Goal: Task Accomplishment & Management: Manage account settings

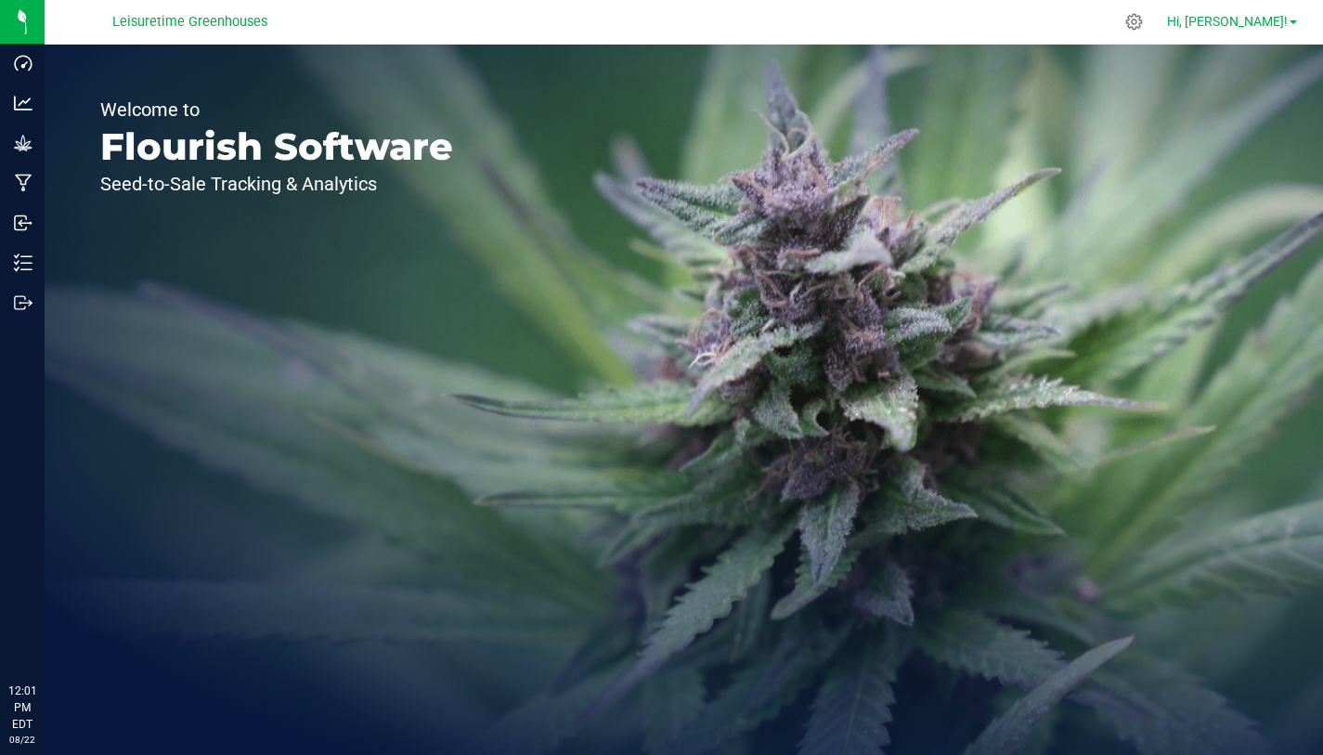
drag, startPoint x: 0, startPoint y: 0, endPoint x: 1264, endPoint y: 21, distance: 1264.1
click at [1289, 21] on link "Hi, [PERSON_NAME]!" at bounding box center [1232, 22] width 145 height 20
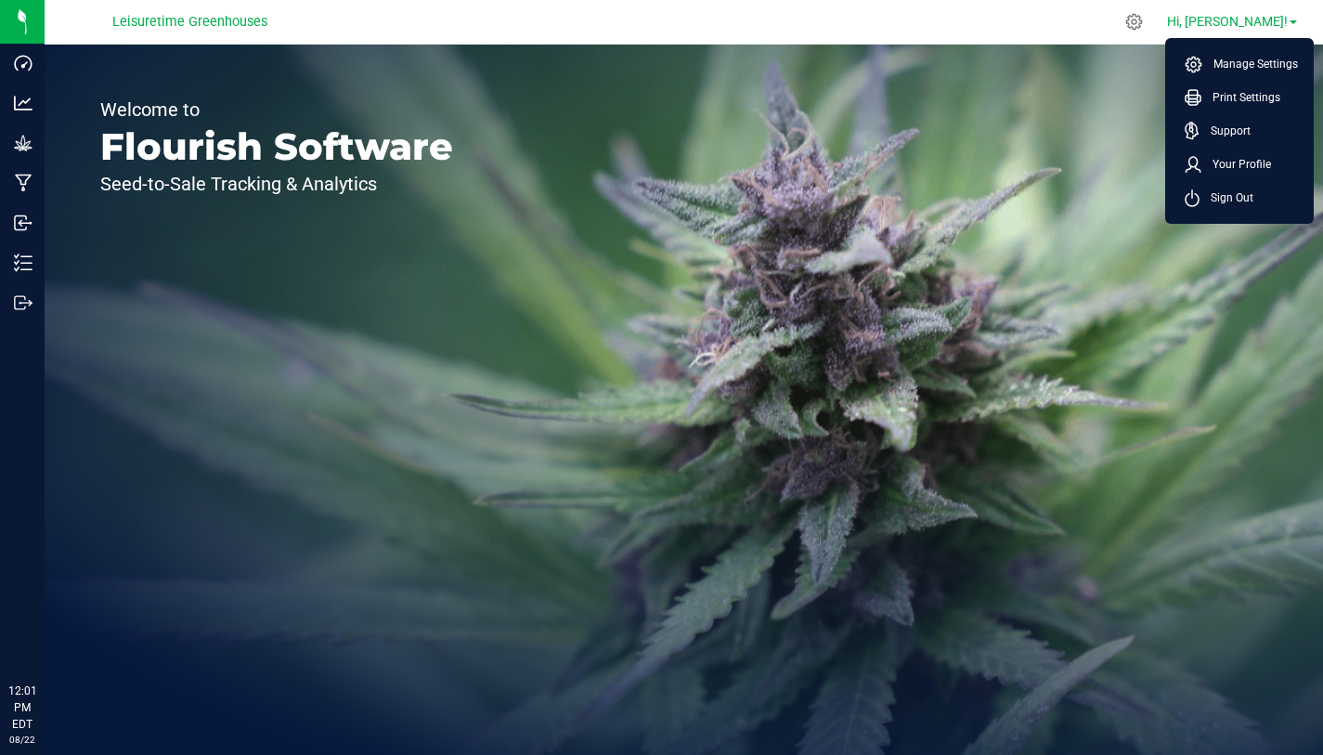
click at [1264, 21] on span "Hi, [PERSON_NAME]!" at bounding box center [1227, 21] width 121 height 15
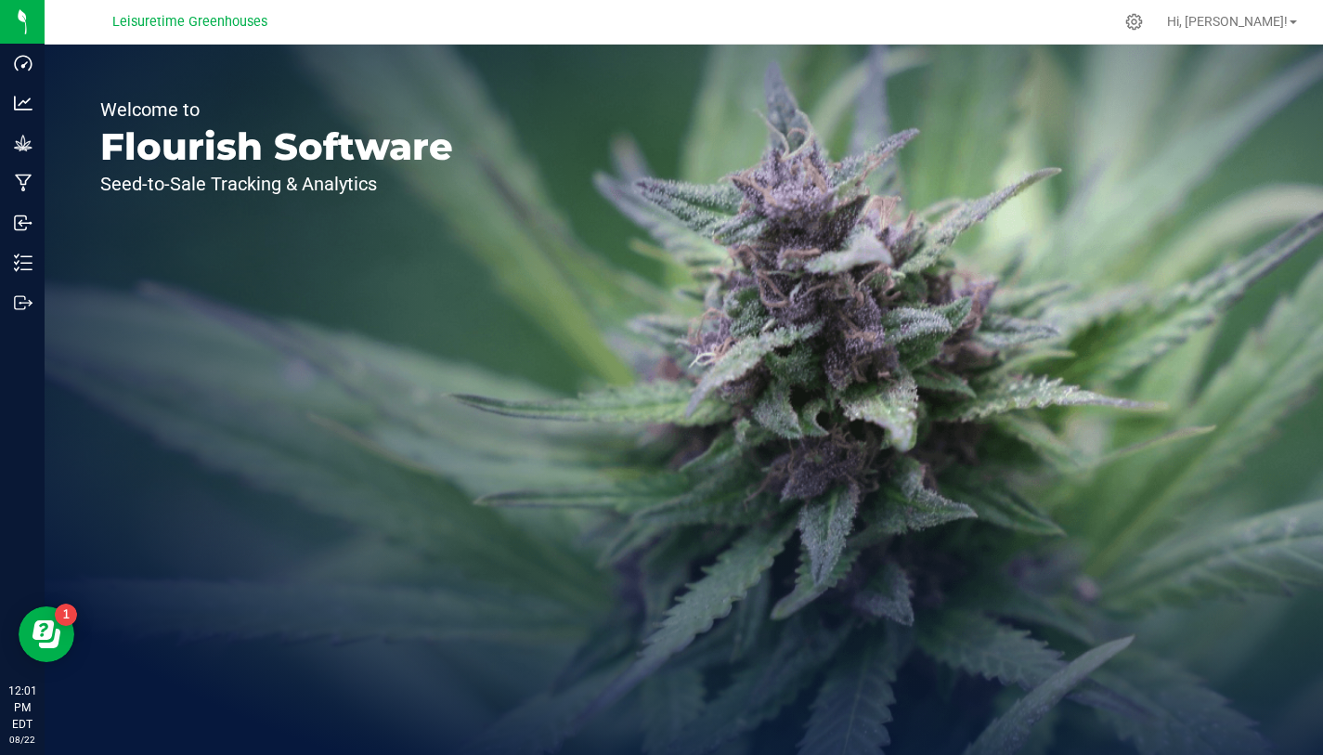
click at [1231, 197] on div "Welcome to Flourish Software Seed-to-Sale Tracking & Analytics" at bounding box center [684, 400] width 1279 height 710
click at [1242, 198] on div "Welcome to Flourish Software Seed-to-Sale Tracking & Analytics" at bounding box center [684, 400] width 1279 height 710
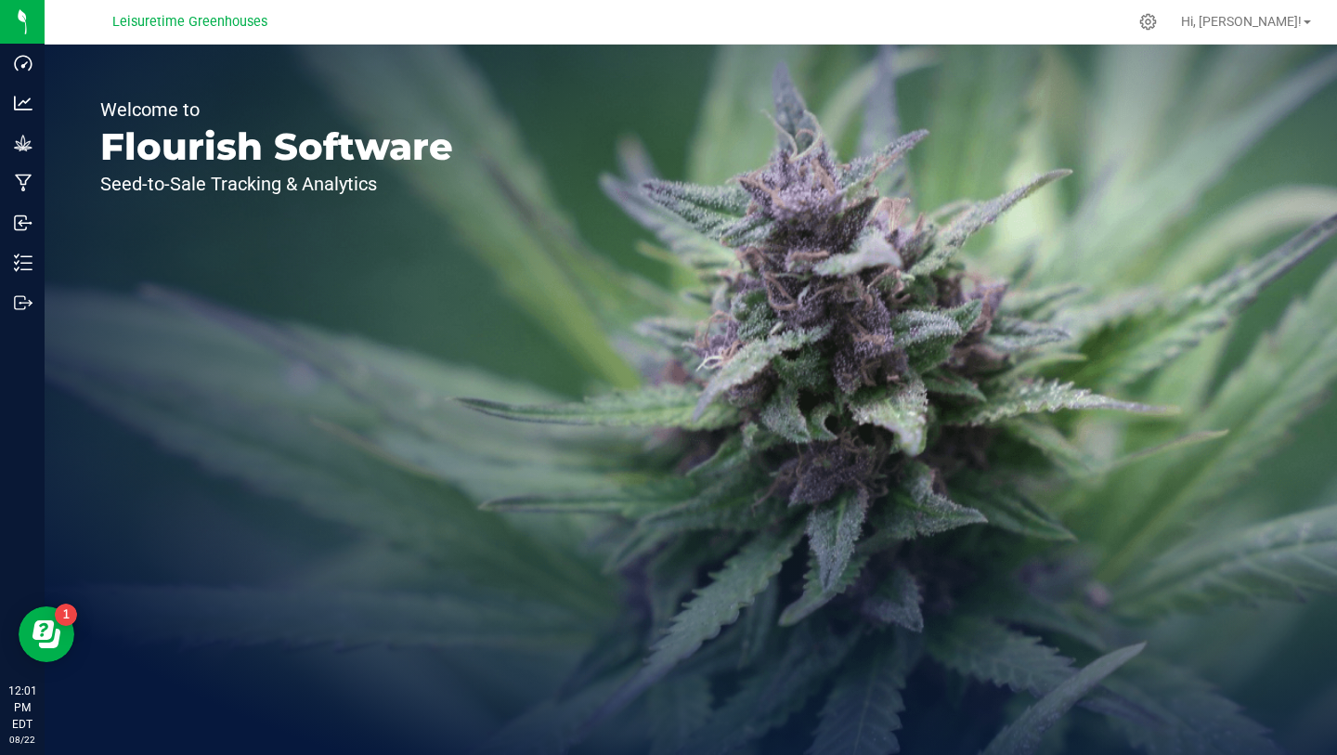
click at [1258, 24] on span "Hi, [PERSON_NAME]!" at bounding box center [1241, 21] width 121 height 15
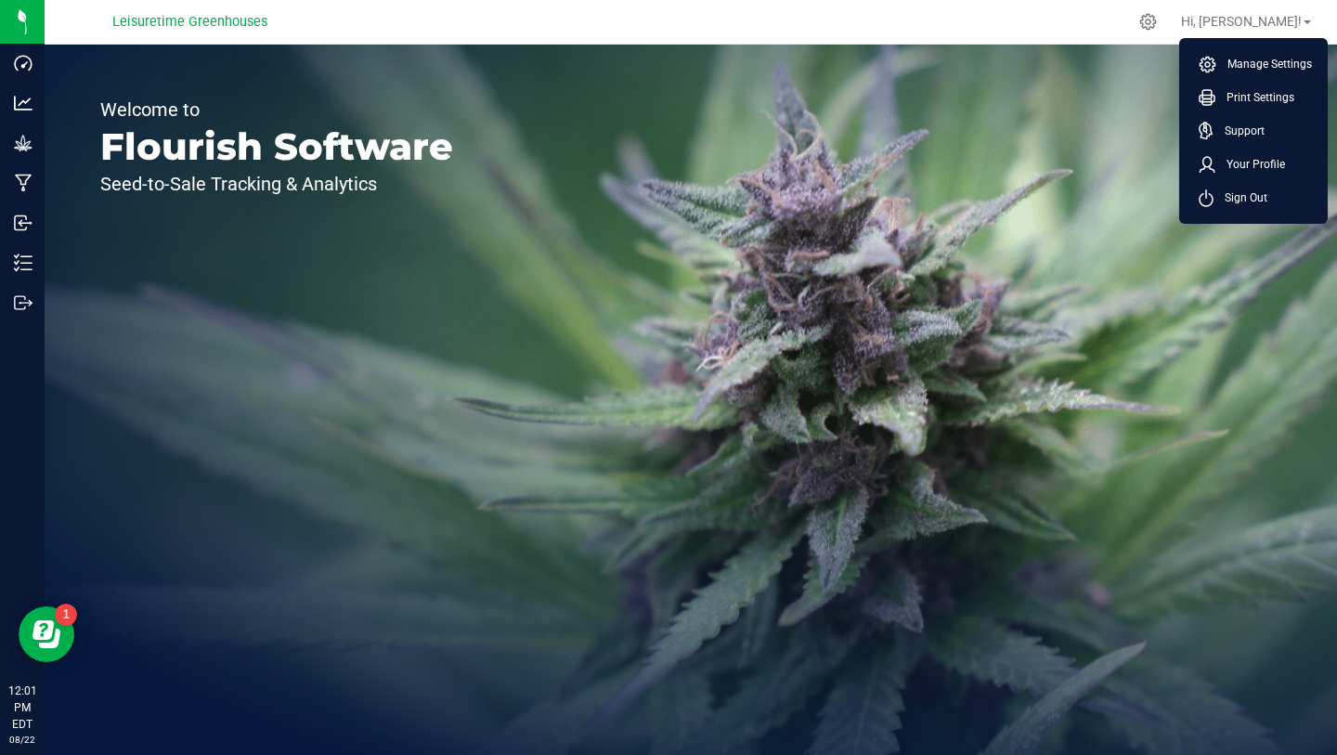
click at [1249, 23] on span "Hi, [PERSON_NAME]!" at bounding box center [1241, 21] width 121 height 15
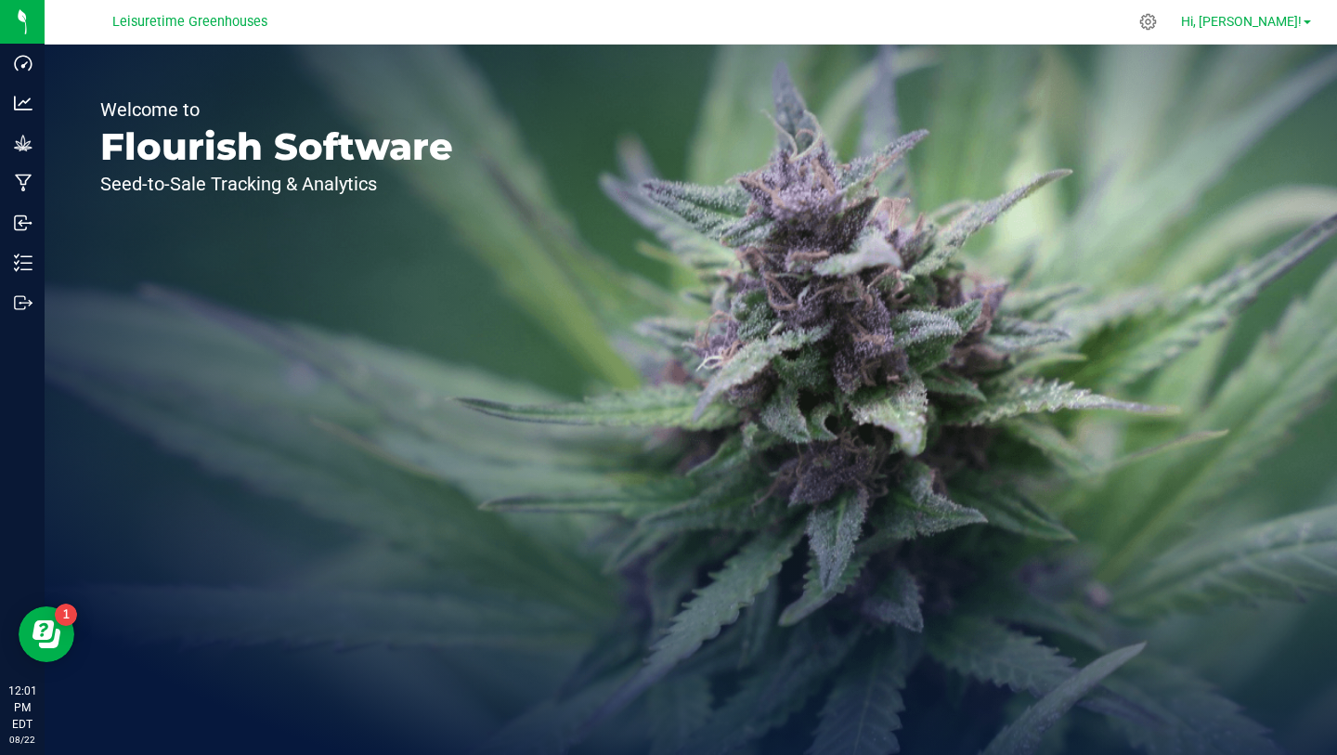
click at [1282, 22] on span "Hi, [PERSON_NAME]!" at bounding box center [1241, 21] width 121 height 15
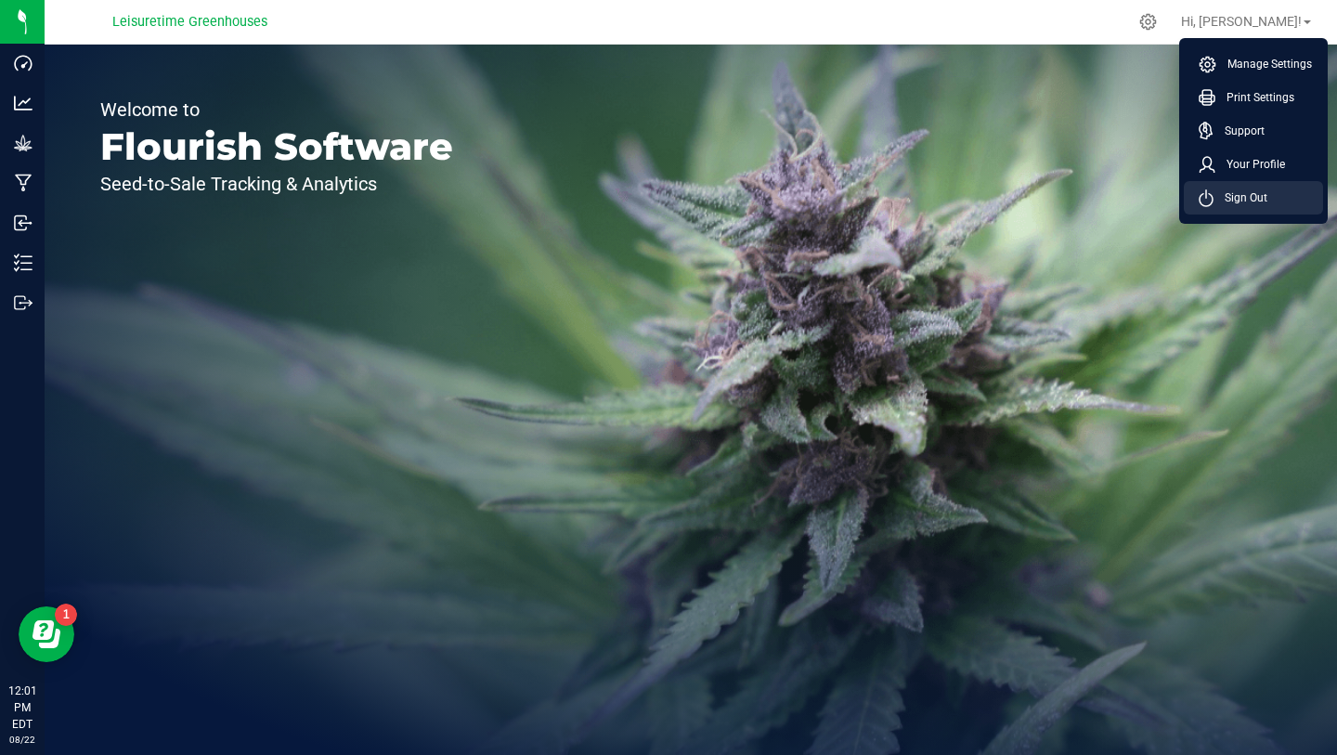
click at [1253, 198] on span "Sign Out" at bounding box center [1241, 198] width 54 height 19
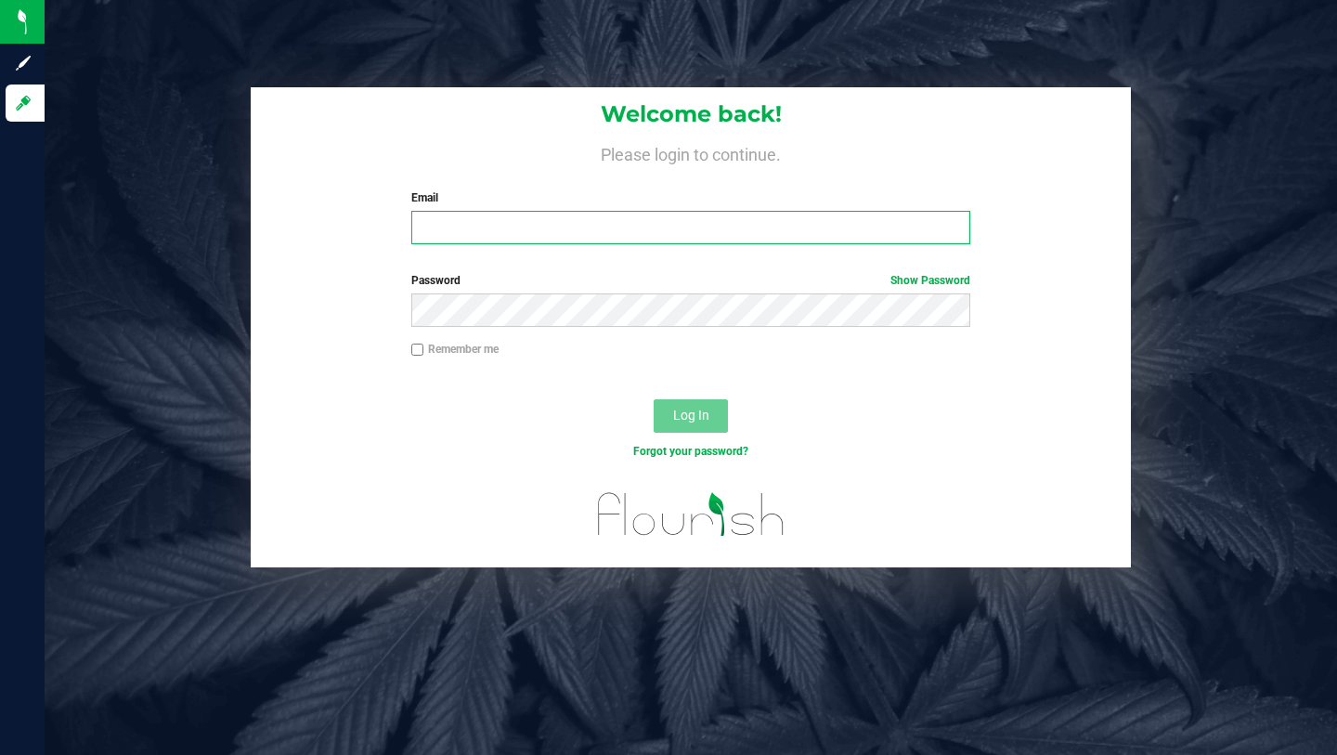
click at [563, 225] on input "Email" at bounding box center [690, 227] width 559 height 33
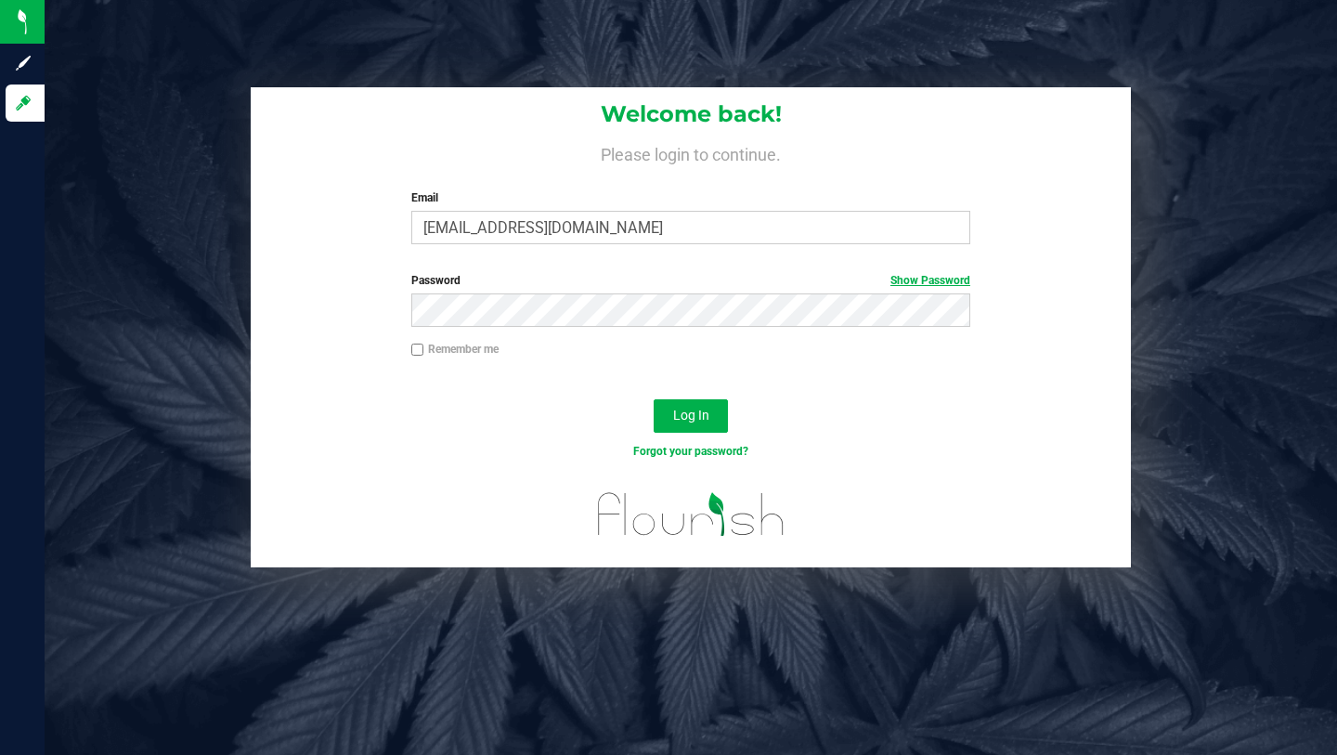
click at [939, 281] on link "Show Password" at bounding box center [931, 280] width 80 height 13
click at [605, 219] on input "[EMAIL_ADDRESS][DOMAIN_NAME]" at bounding box center [690, 227] width 559 height 33
click at [605, 220] on input "[EMAIL_ADDRESS][DOMAIN_NAME]" at bounding box center [690, 227] width 559 height 33
type input "[EMAIL_ADDRESS][DOMAIN_NAME]"
click at [707, 415] on span "Log In" at bounding box center [691, 415] width 36 height 15
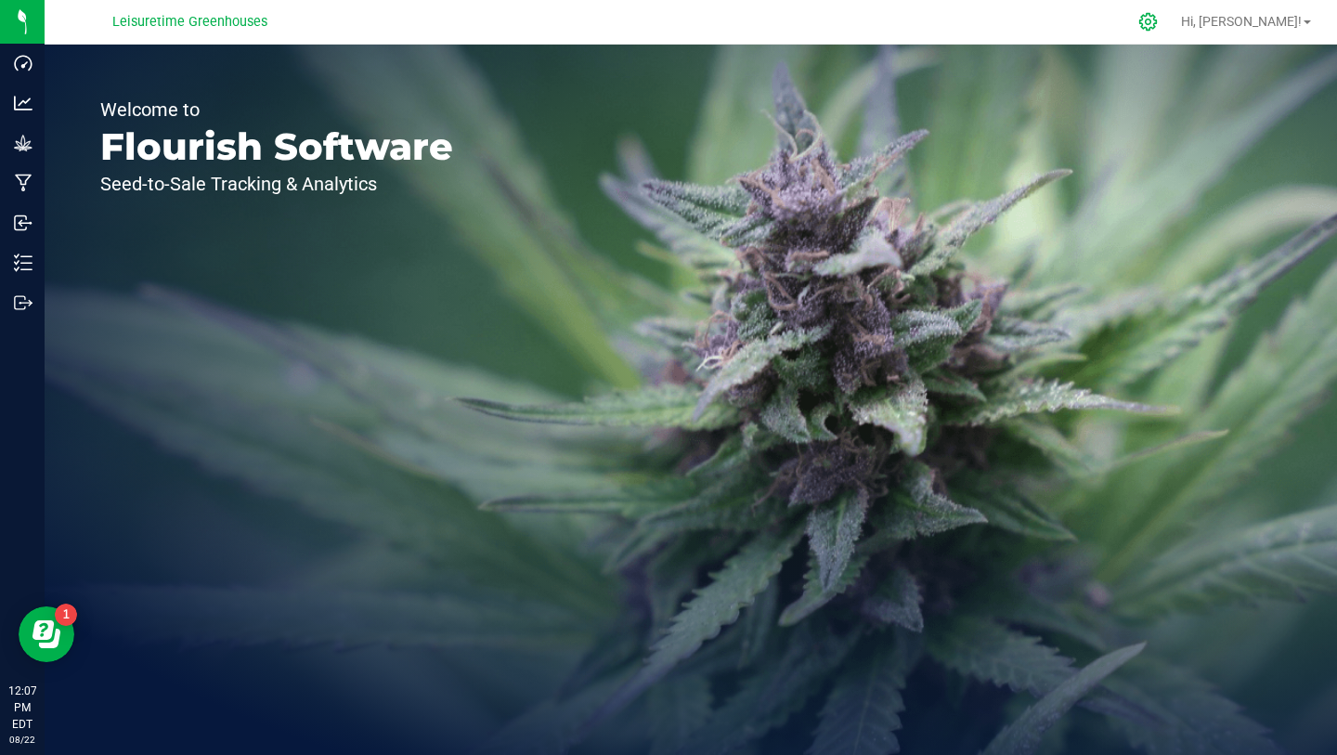
click at [1158, 17] on icon at bounding box center [1149, 22] width 20 height 20
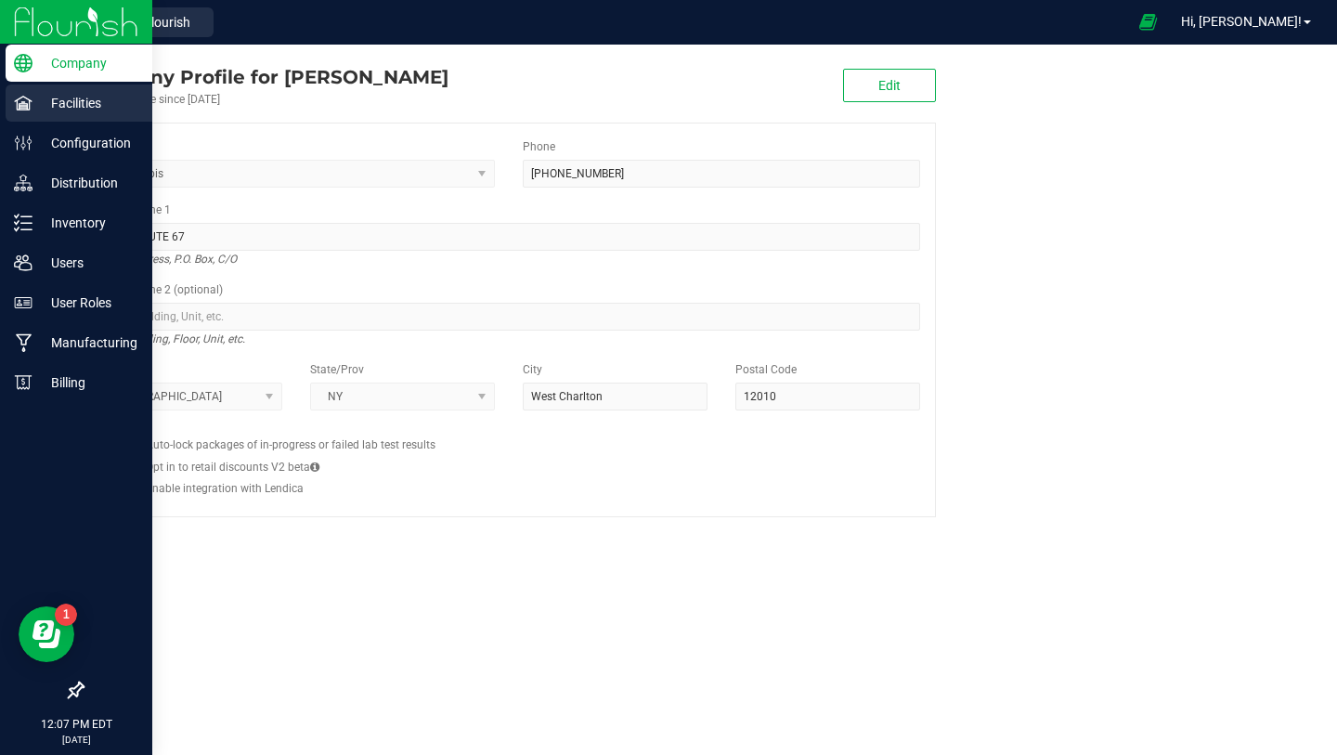
click at [111, 93] on p "Facilities" at bounding box center [88, 103] width 111 height 22
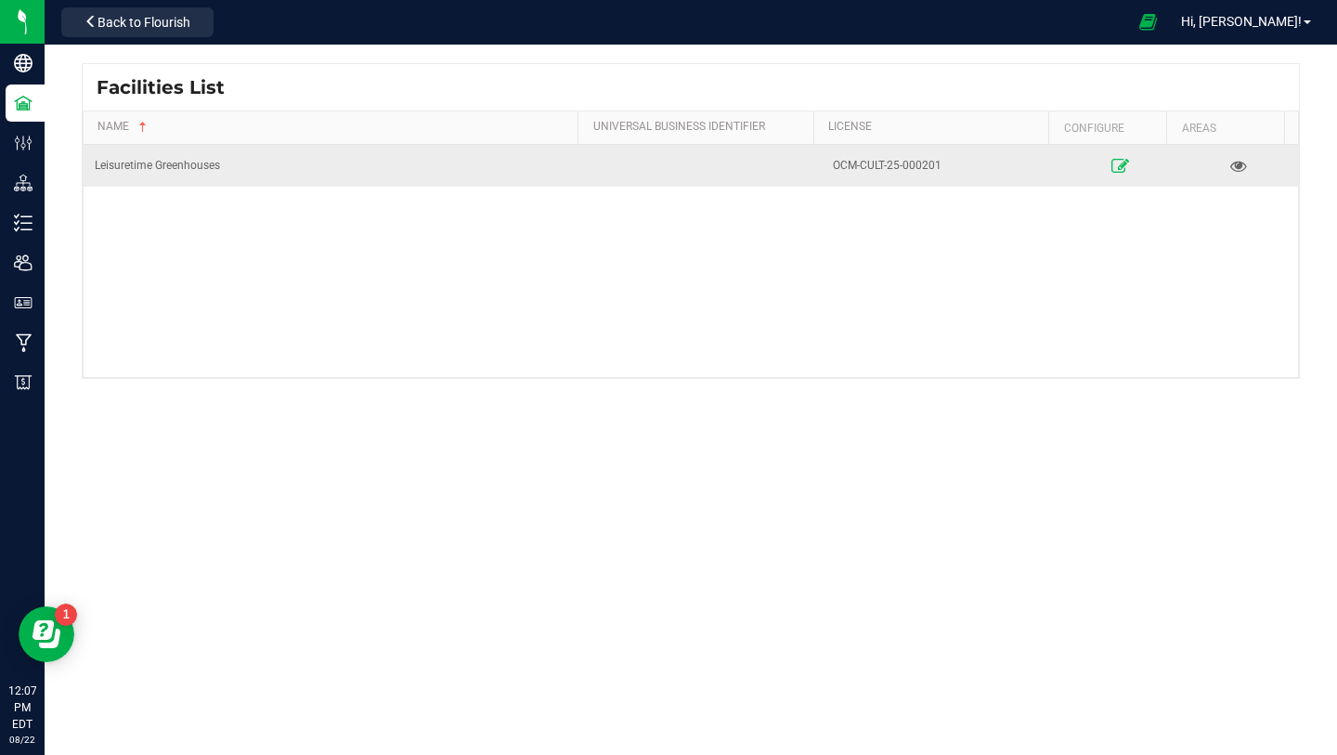
click at [1111, 162] on icon at bounding box center [1120, 165] width 18 height 13
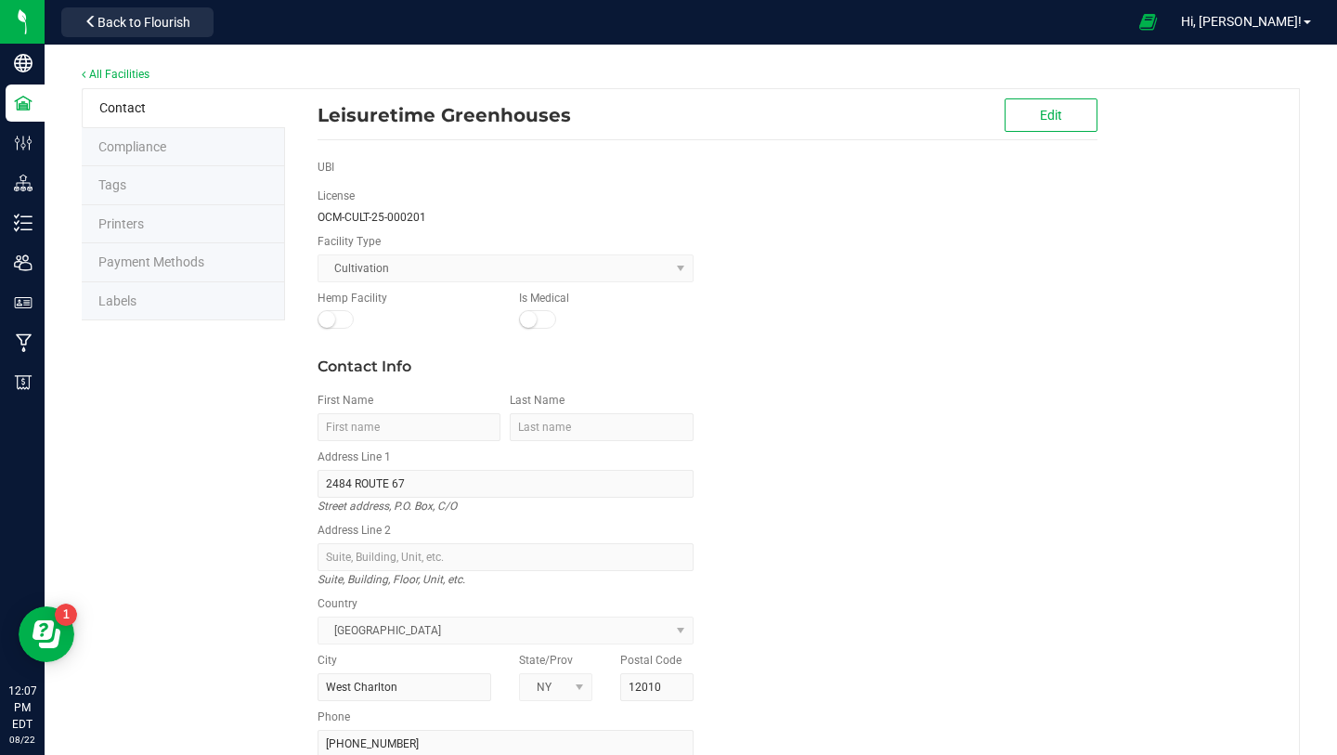
click at [184, 302] on li "Labels" at bounding box center [183, 301] width 203 height 39
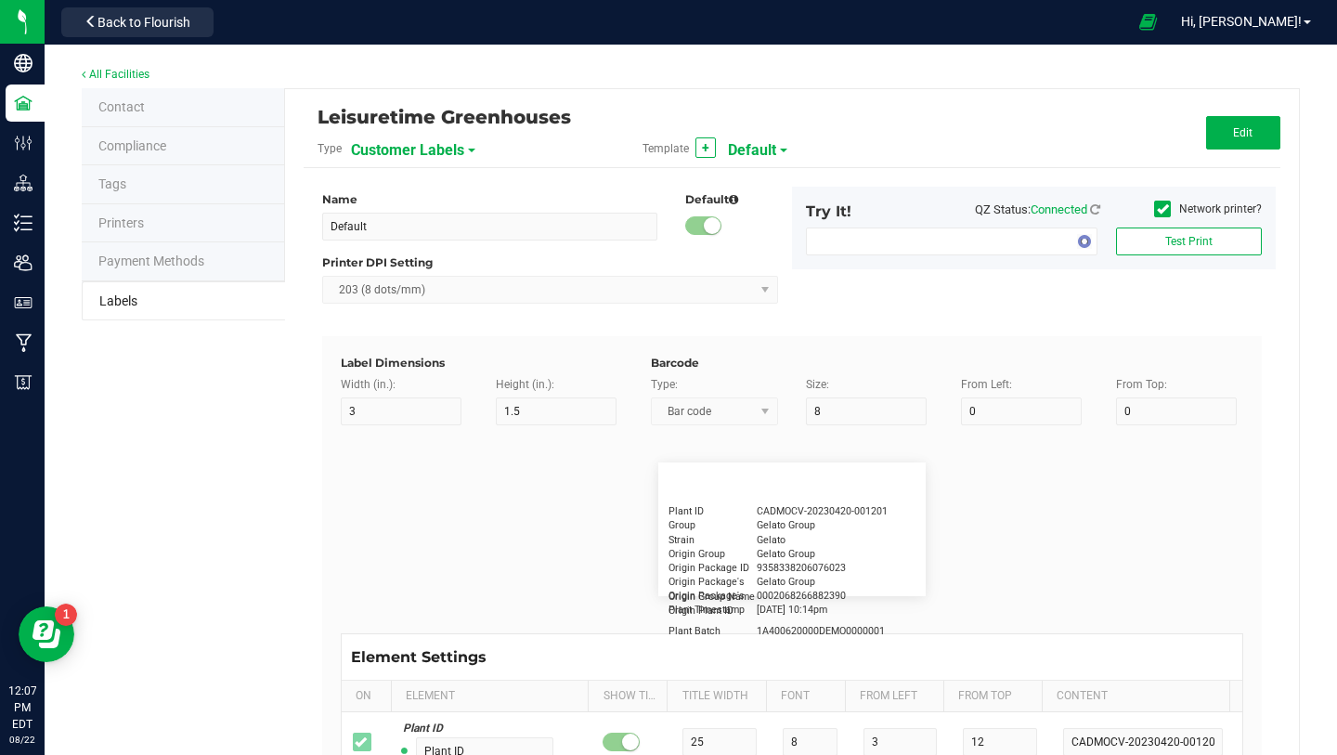
type input "2.25"
type input "1.25"
type input "20"
type input "5"
type input "Customer"
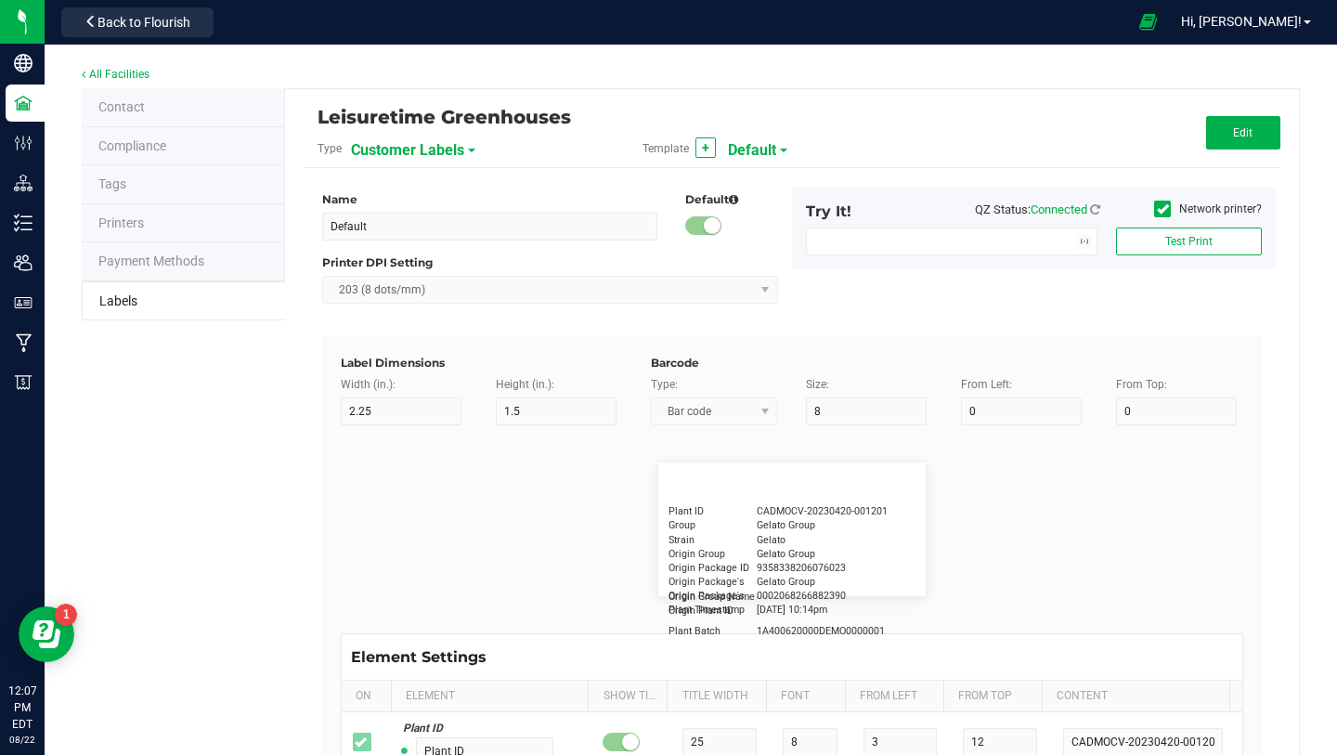
type input "15"
type input "5"
type input "[PERSON_NAME]"
type input "Product"
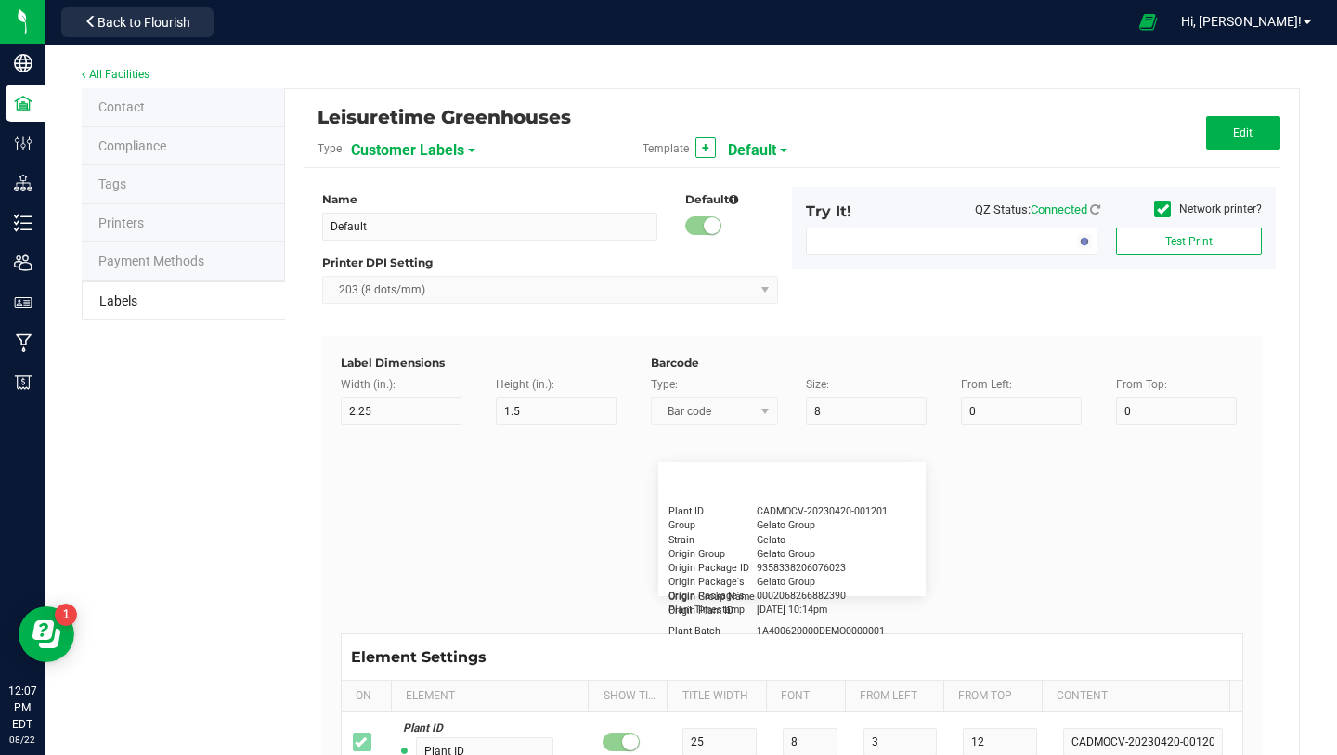
type input "15"
type input "5"
type input "10"
type input "GSC Oil Tincture"
type input "Qty"
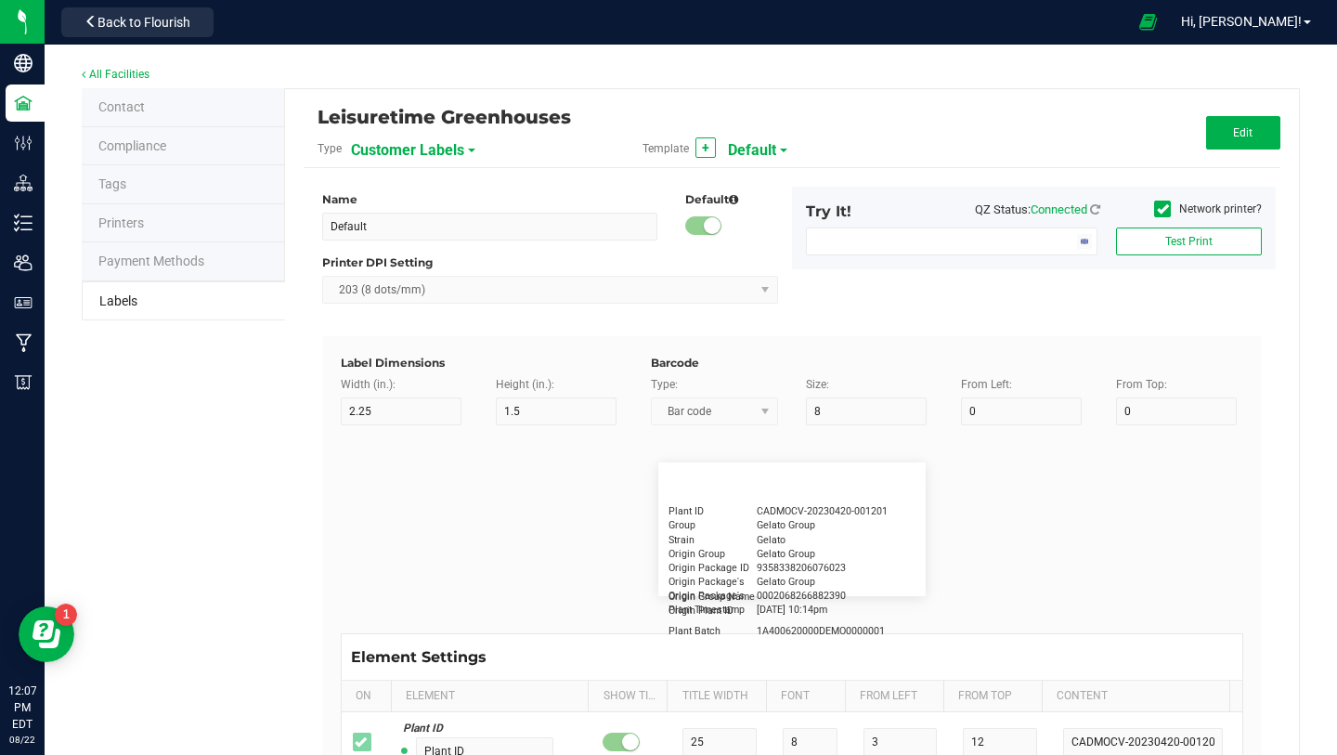
type input "5"
type input "15"
type input "3 ea"
type input "Physician"
type input "15"
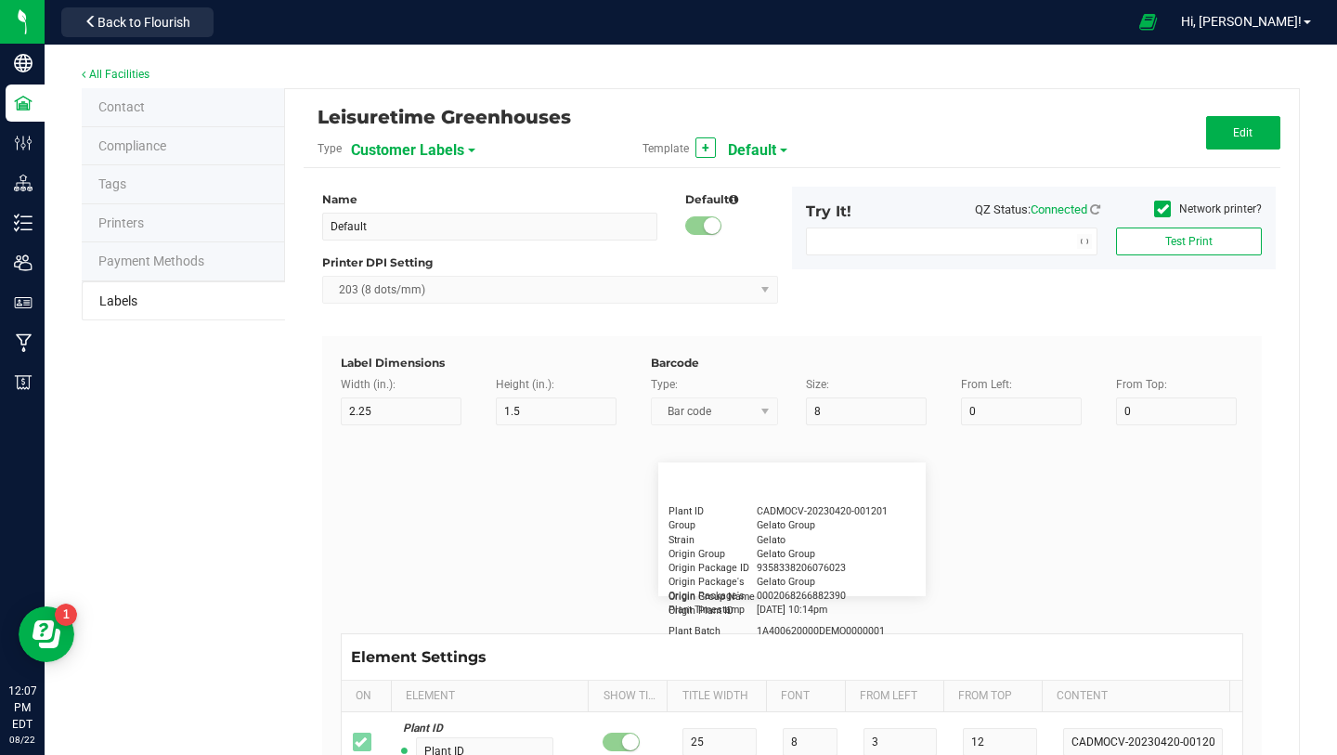
type input "5"
type input "Docfirst Doclast, MD."
type input "Order Date"
type input "15"
type input "5"
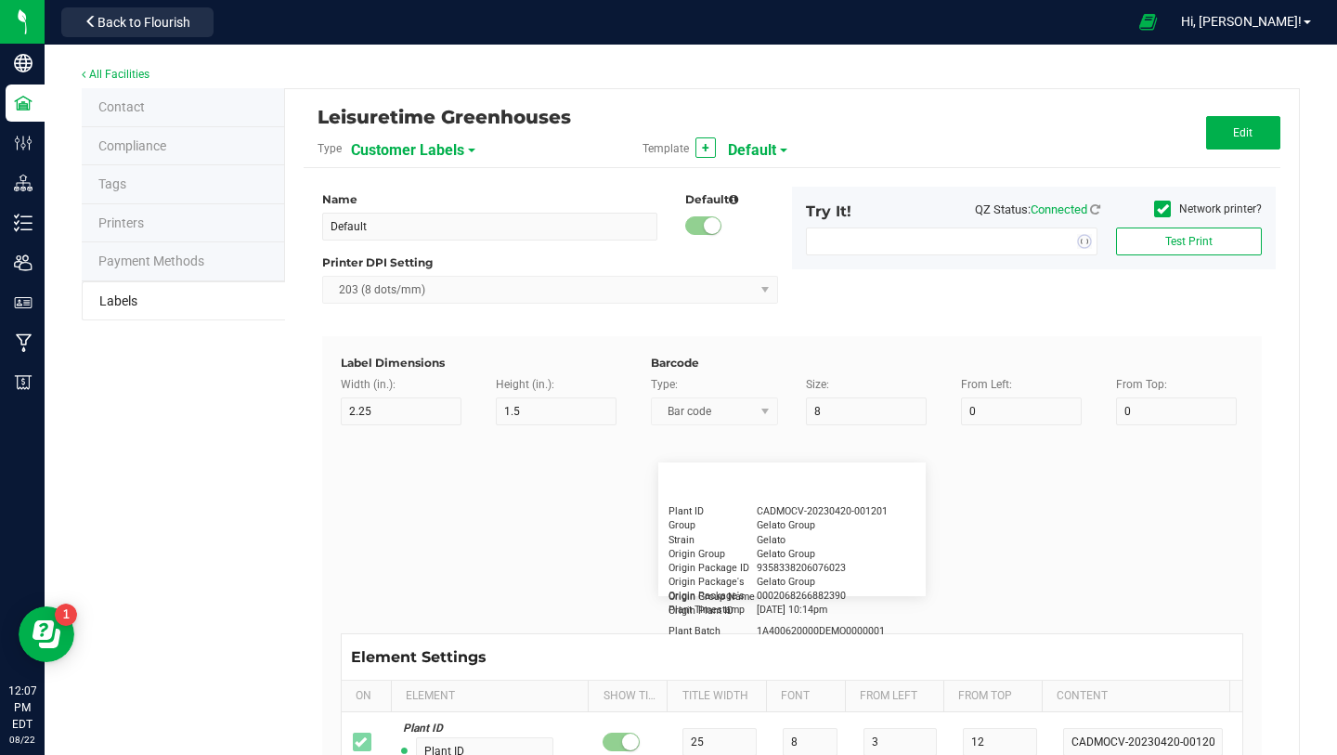
type input "25"
type input "[DATE] 1:17 pm"
type input "Package ID"
type input "15"
type input "5"
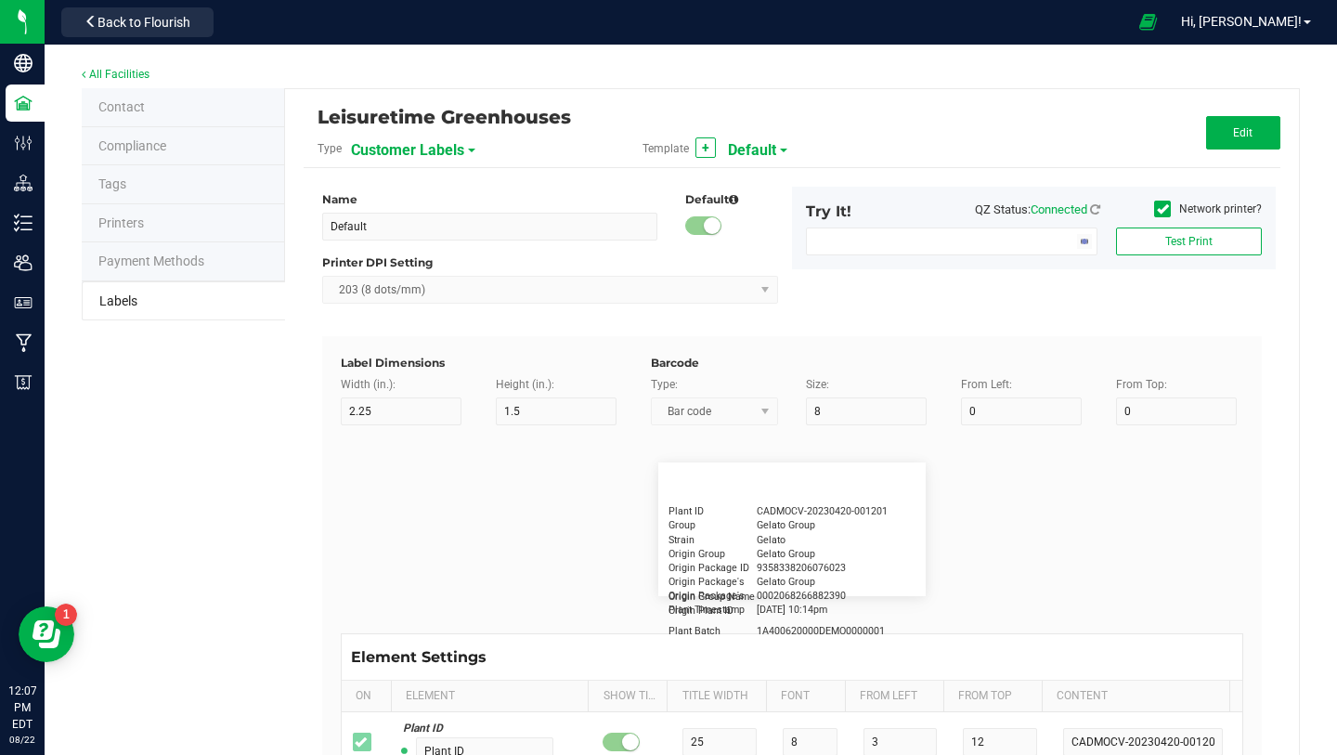
type input "10"
type input "CADMODS-20230420-096"
type input "Lot Number"
type input "15"
type input "5"
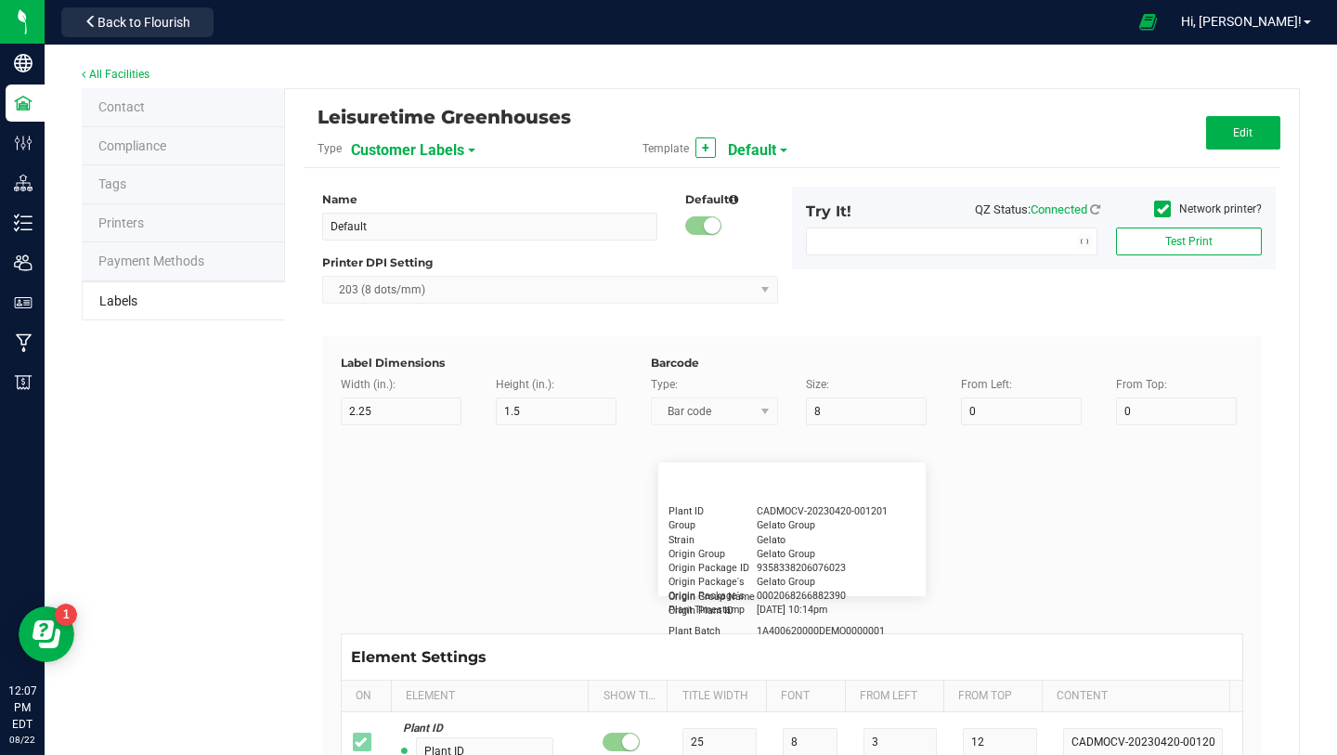
type input "10"
type input "LOTPXGDP-0912"
type input "Warning"
type input "15"
type input "5"
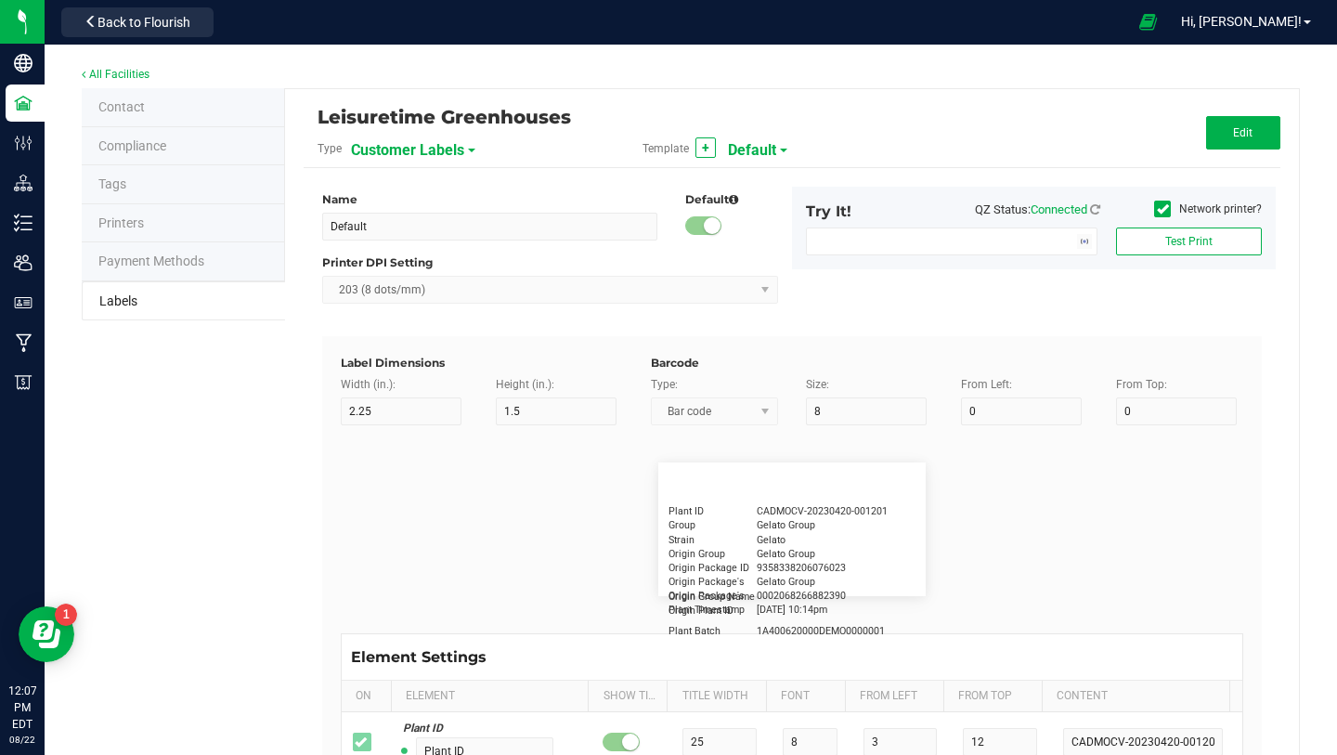
type input "30"
type input "Type Warning Here"
type input "Brand"
type input "15"
type input "5"
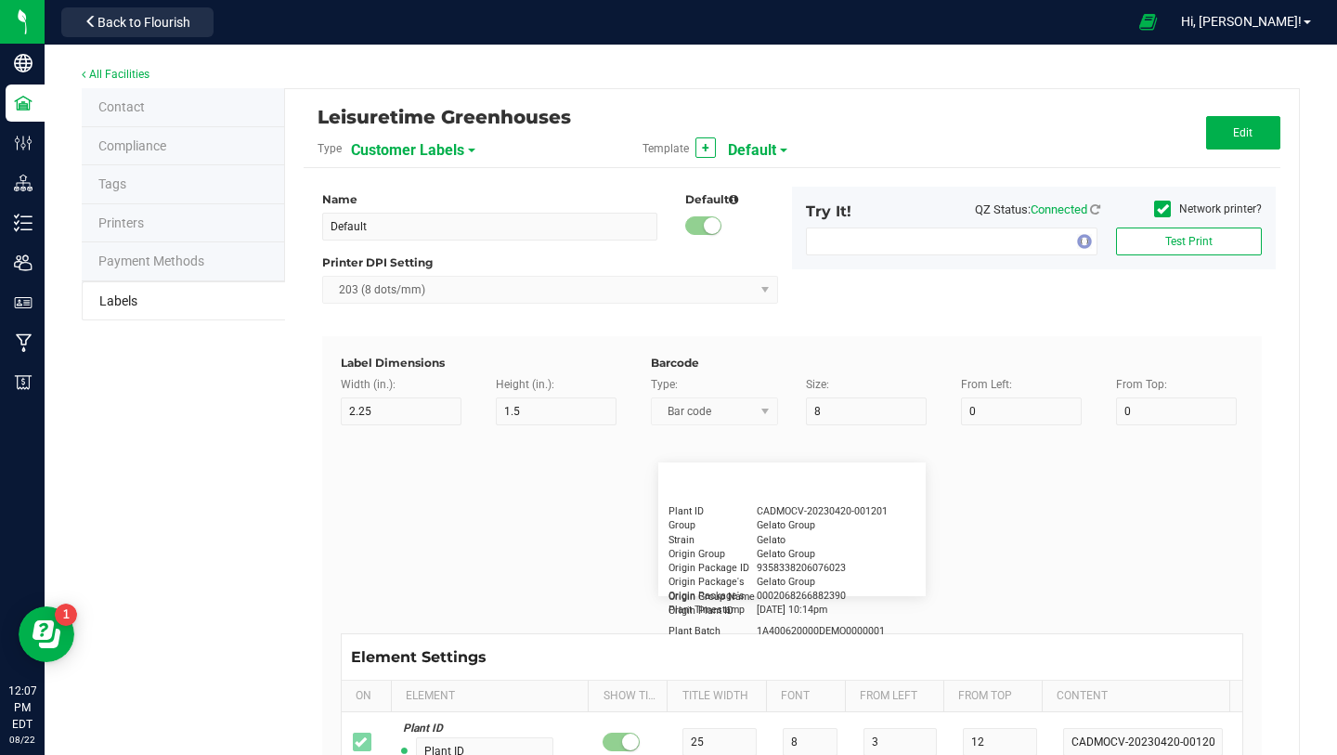
type input "30"
type input "Cannabis Co."
type input "NDC Number"
type input "15"
type input "5"
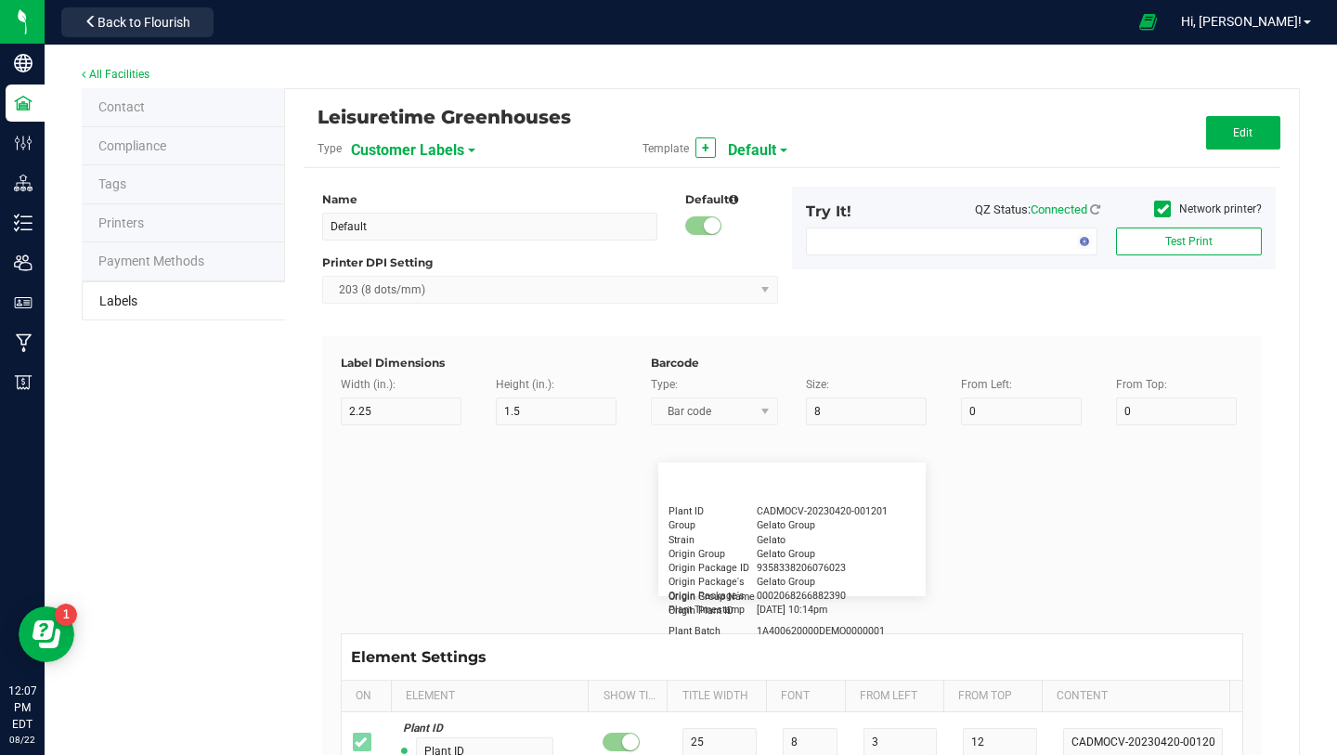
type input "30"
type input "[PHONE_NUMBER]"
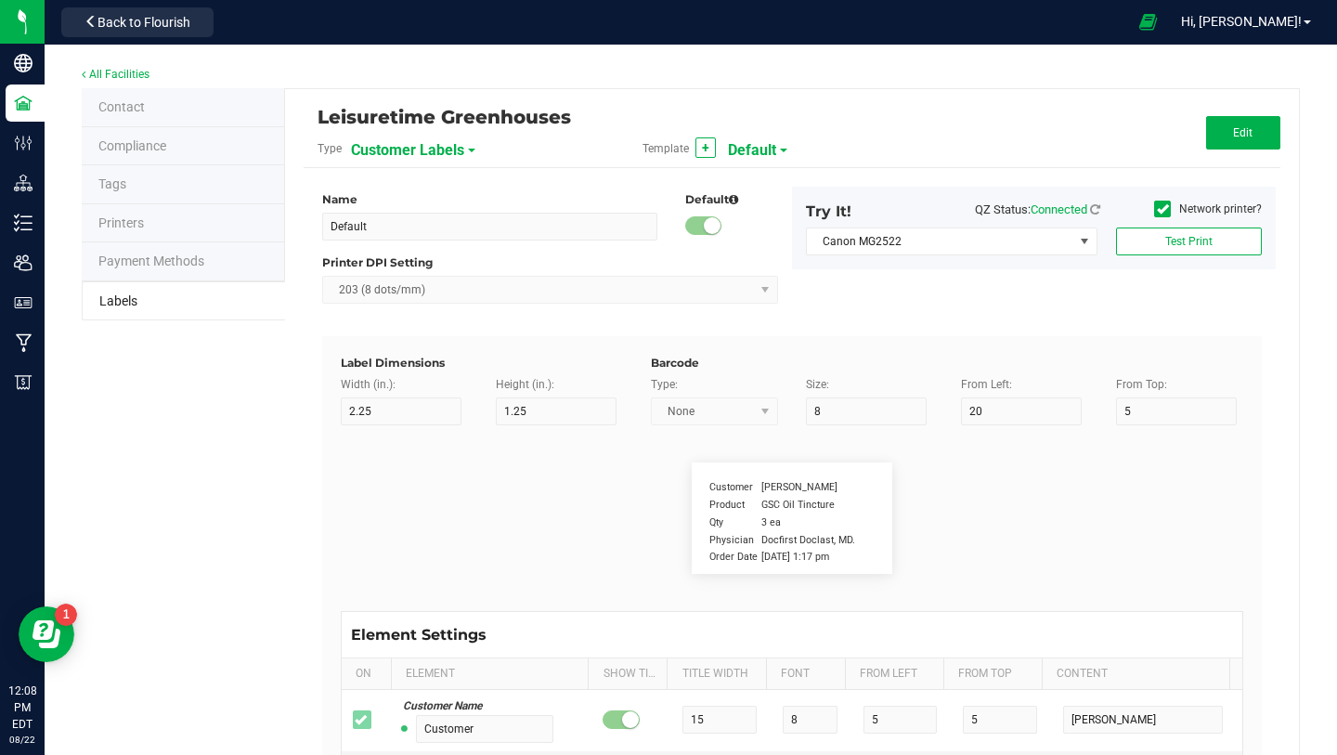
click at [451, 146] on span "Customer Labels" at bounding box center [407, 151] width 113 height 32
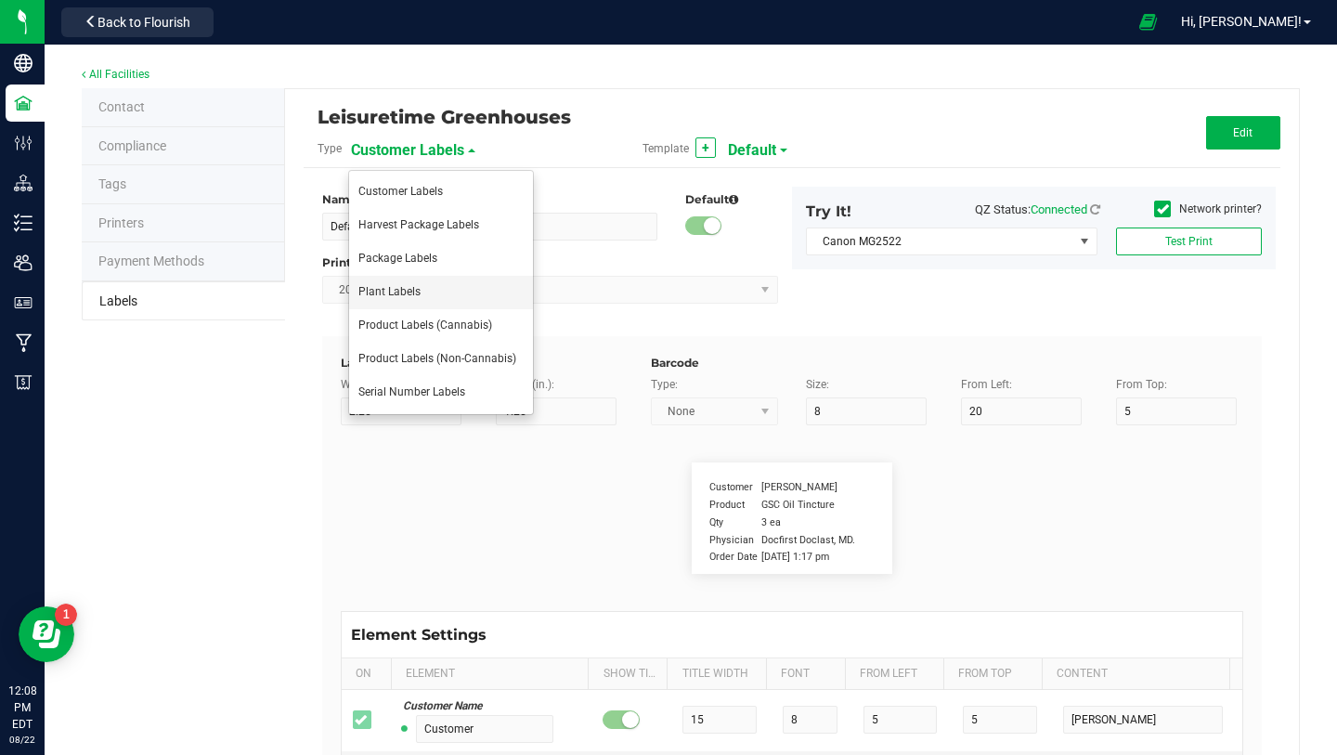
click at [453, 293] on li "Plant Labels" at bounding box center [441, 292] width 184 height 33
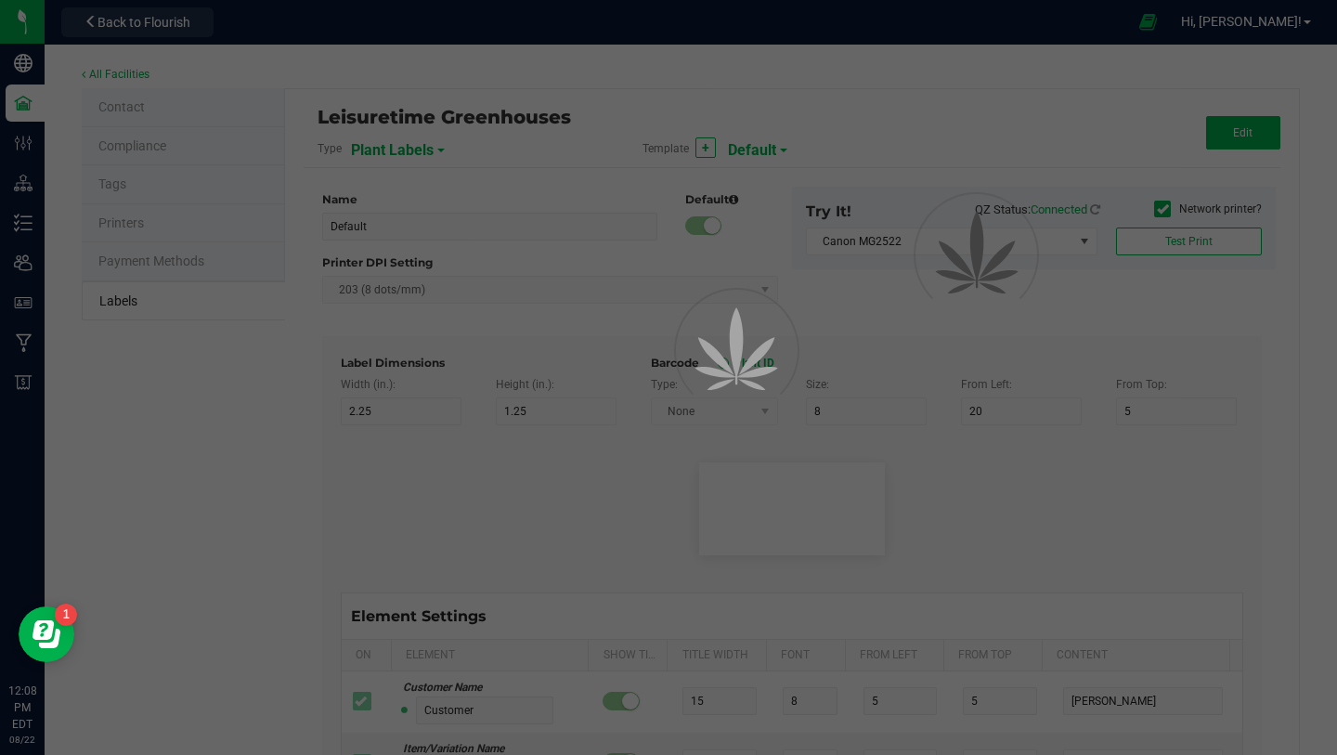
type input "25 season label template"
type input "4"
type input "1.5"
type input "75"
type input "60"
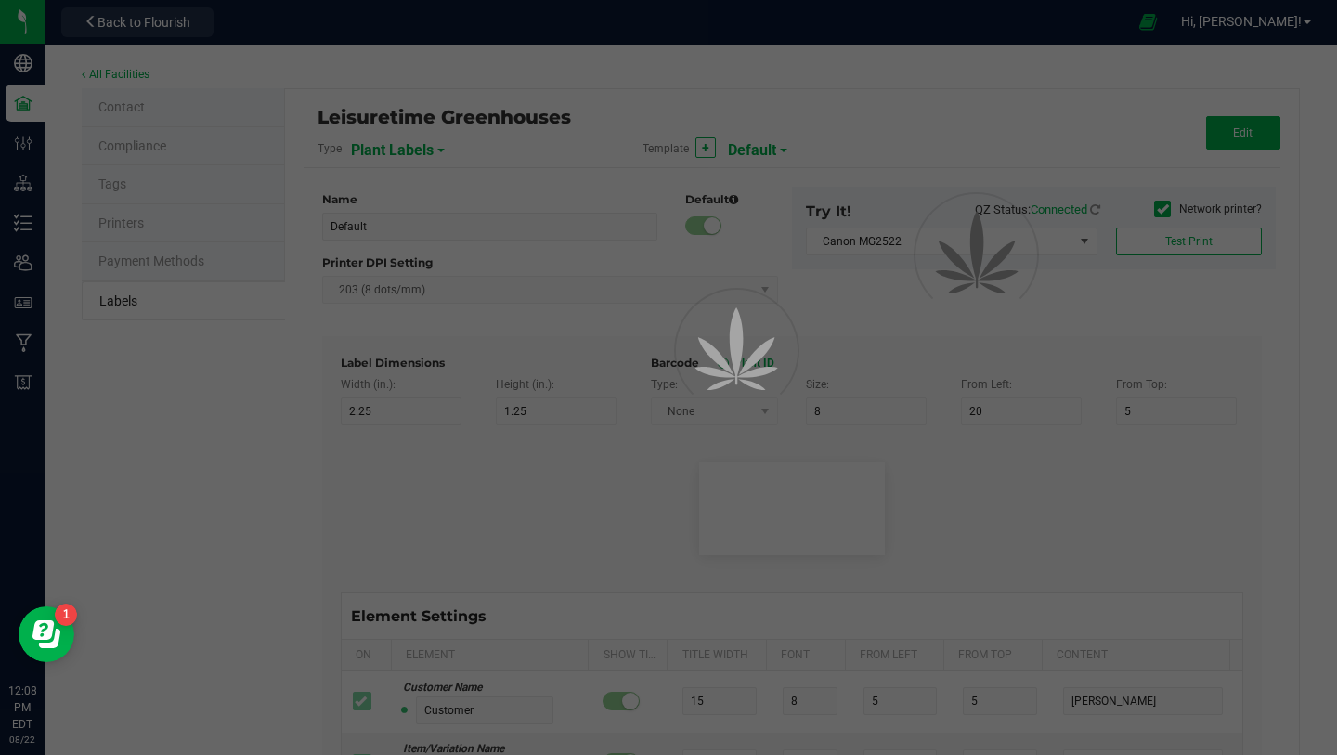
type input "20"
type input "Plant ID"
type input "2"
type input "12"
type input "D1"
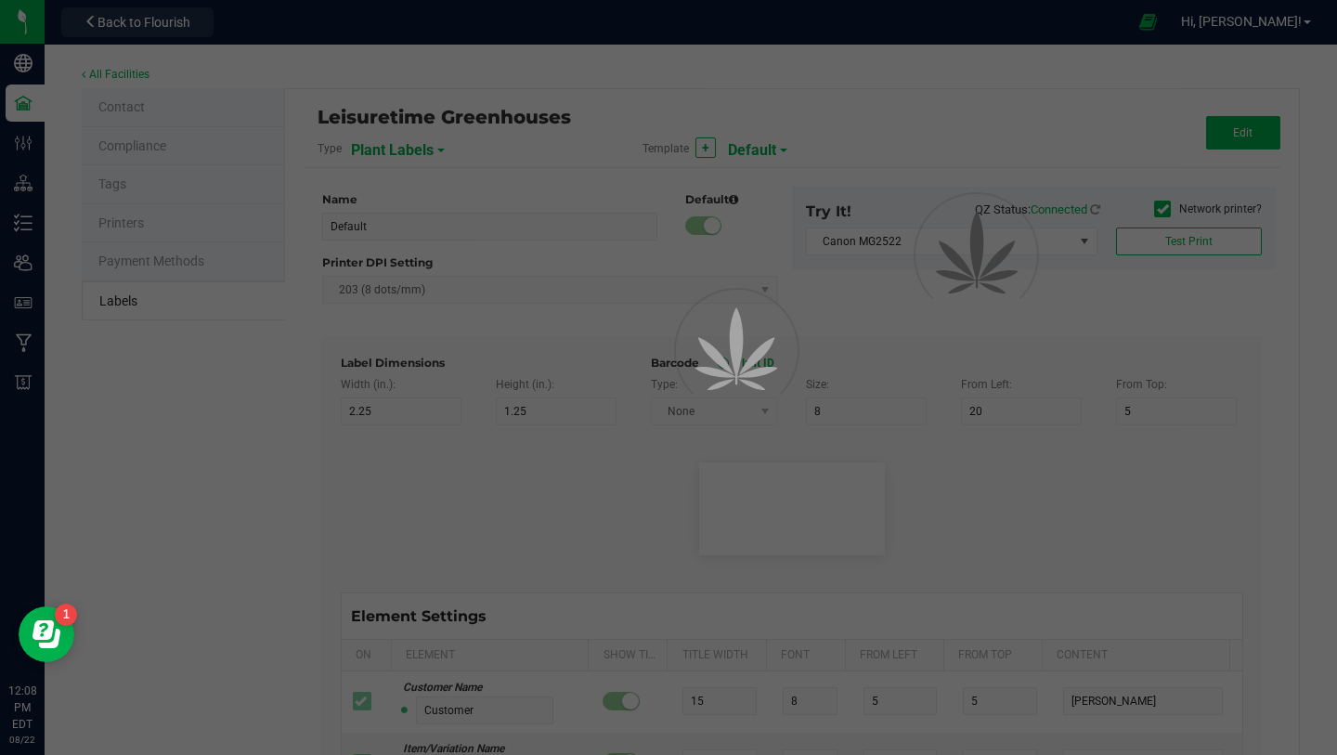
type input "Group"
type input "2"
type input "16"
type input "Daisy house Group"
type input "Strain"
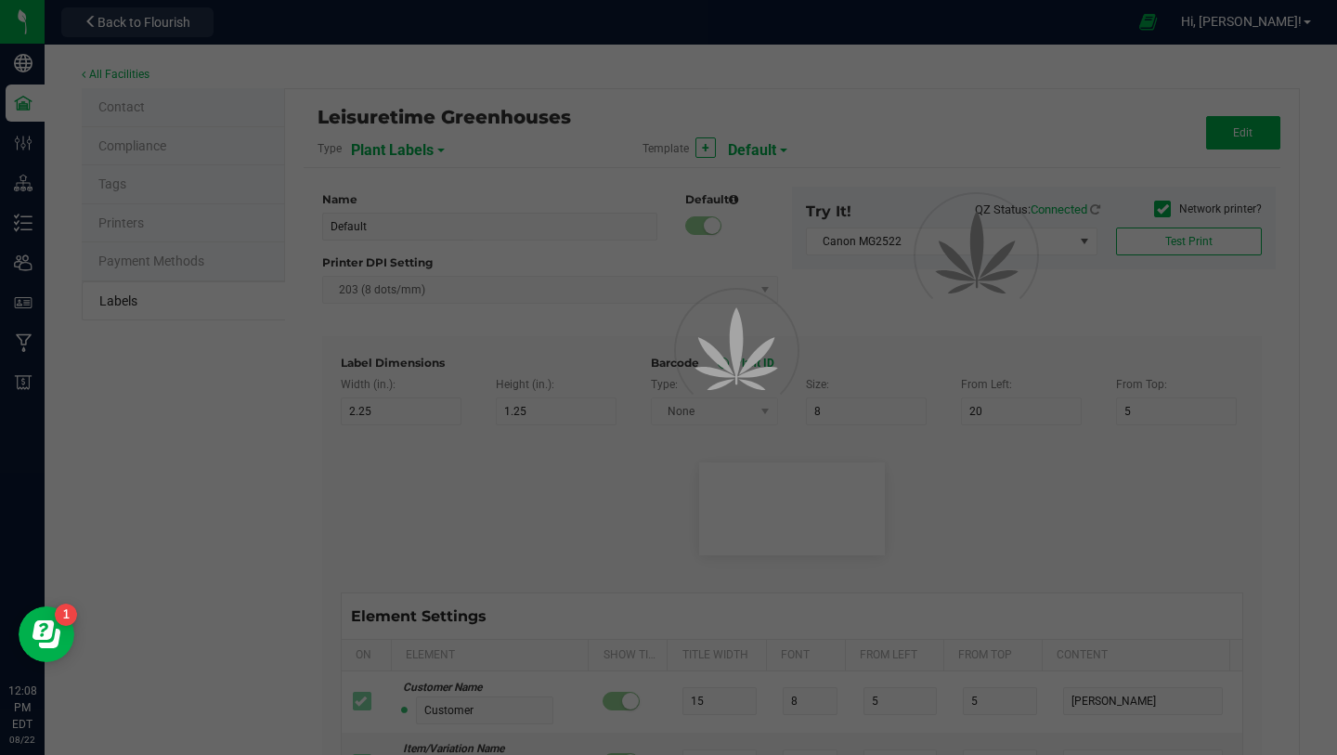
type input "2"
type input "20"
type input "White Widow"
type input "Plant Timestamp"
type input "25"
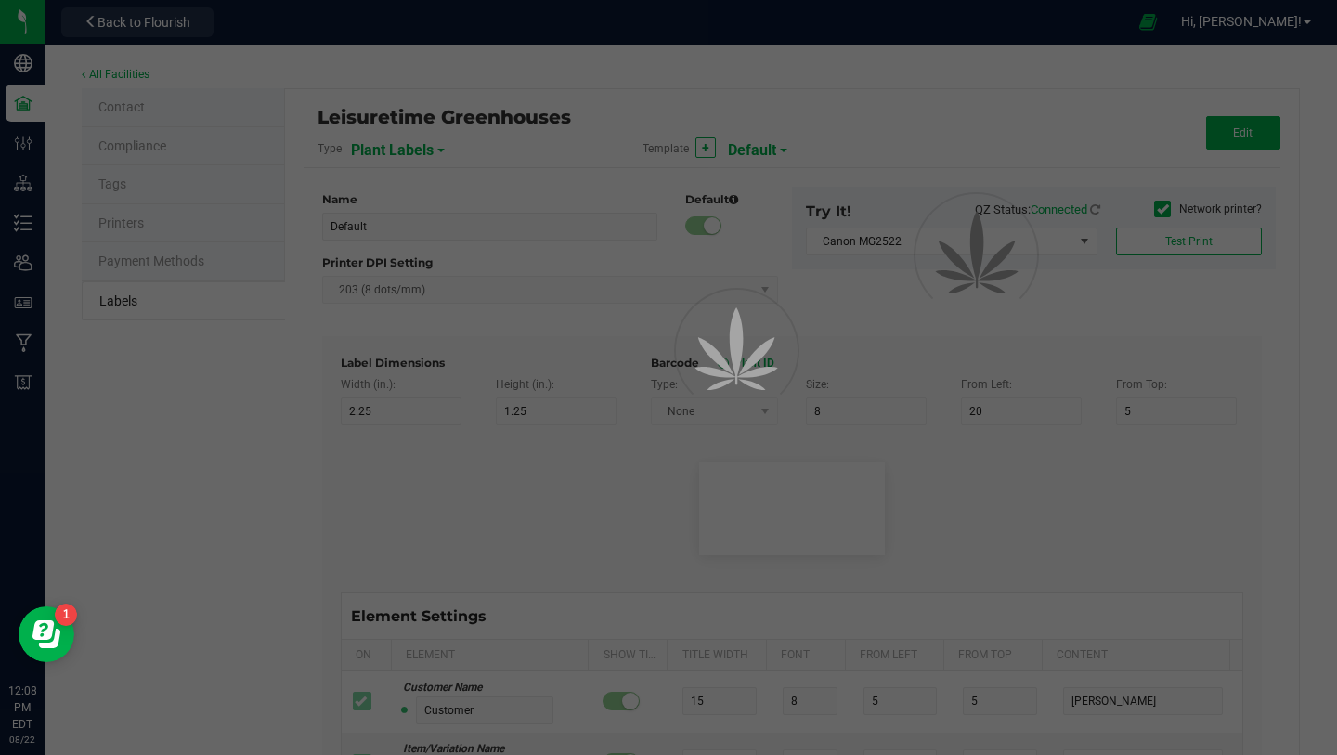
type input "2"
type input "24"
type input "[DATE] 10:14pm"
type input "Lic #"
type input "2"
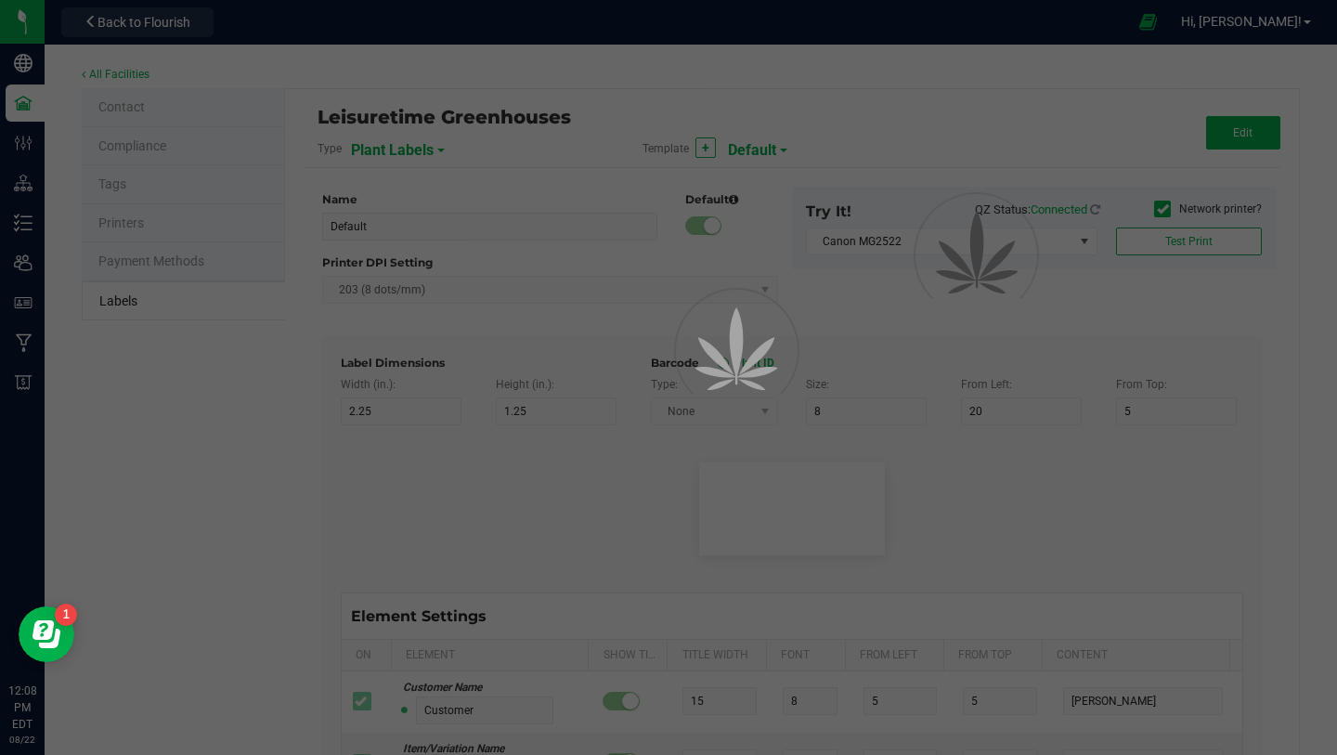
type input "28"
type input "OCM-CULT-25-000201"
type input "Alive Count"
type input "52"
type input "16"
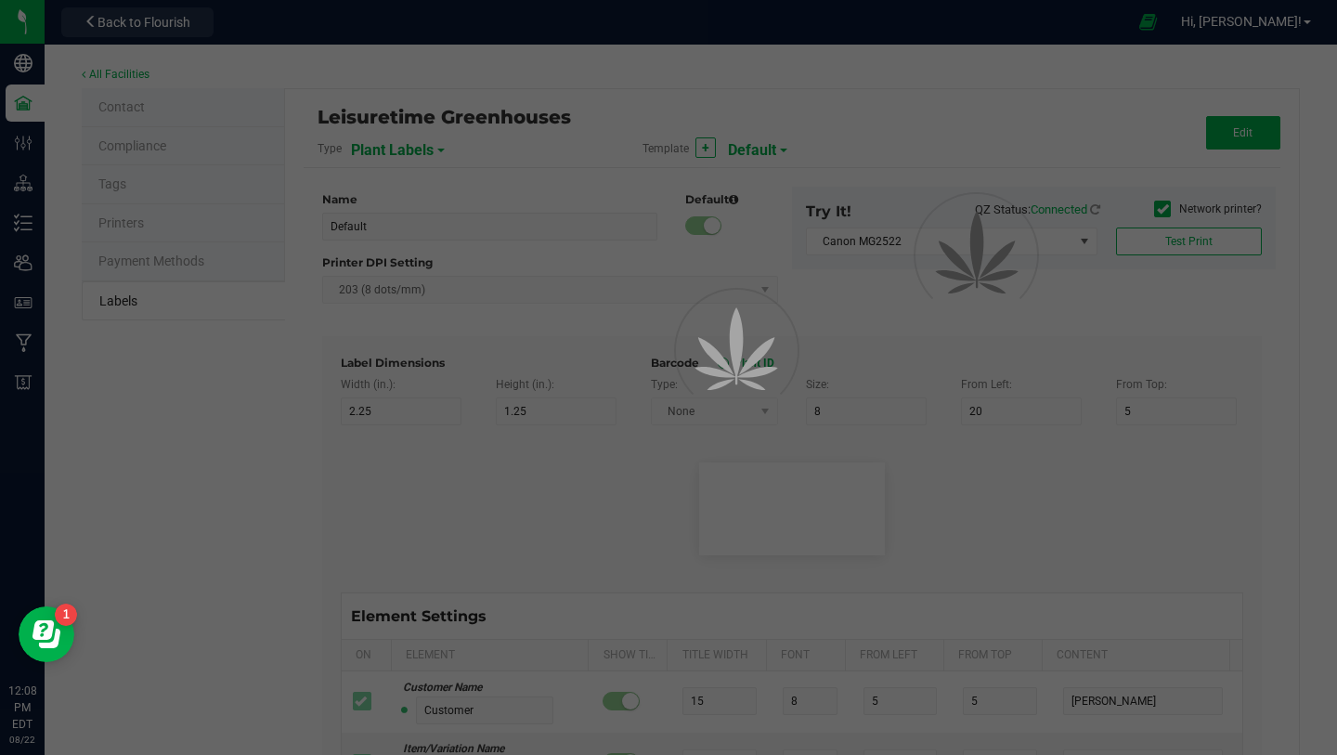
type input "420"
type input "Origin Group"
type input "25"
type input "3"
type input "24"
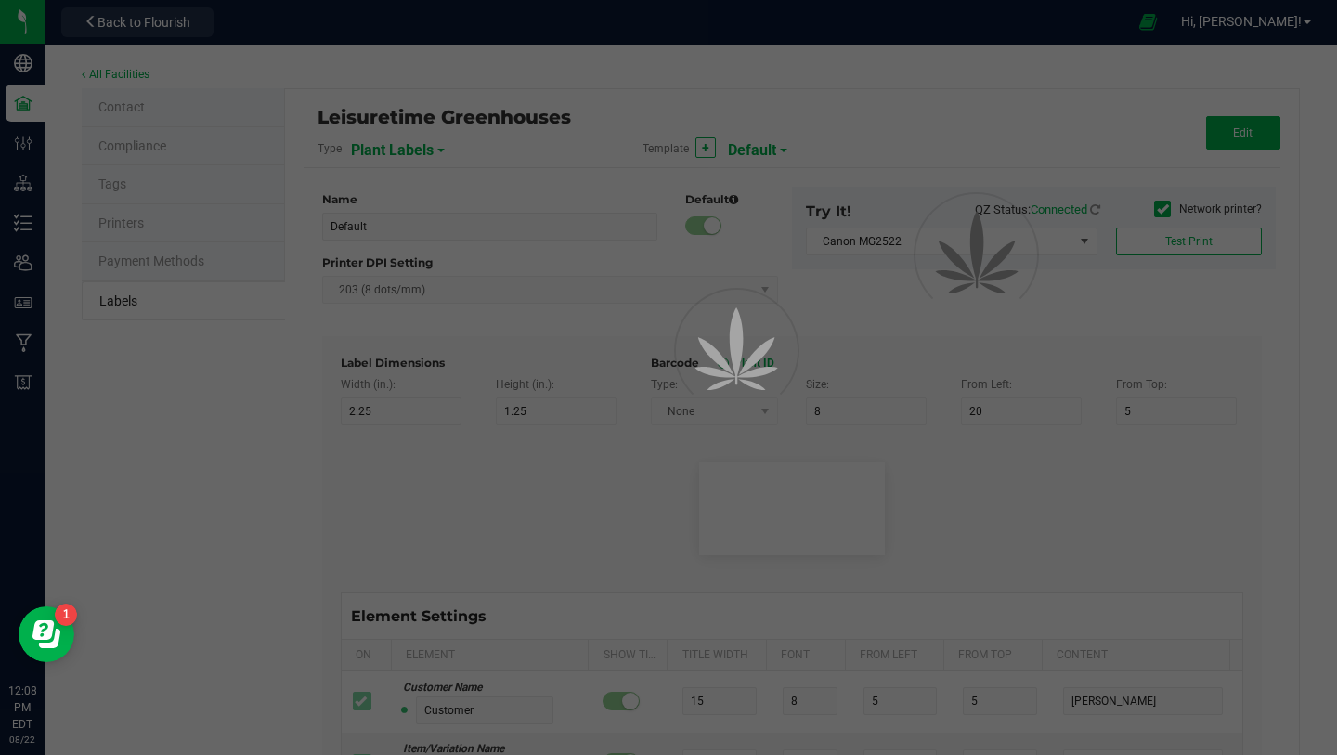
type input "Gelato Group"
type input "Origin Package ID"
type input "25"
type input "3"
type input "28"
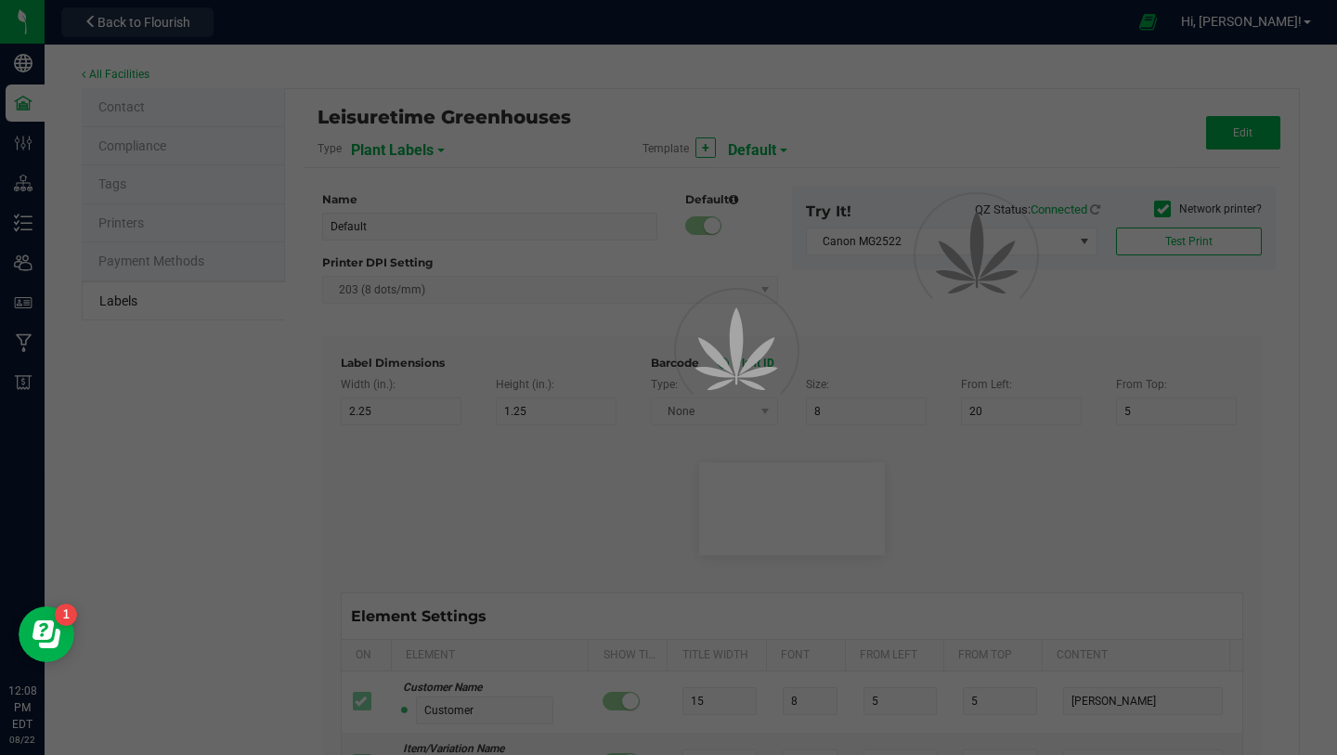
type input "9358338206076023"
type input "Origin Package's Origin Group Name"
type input "25"
type input "3"
type input "32"
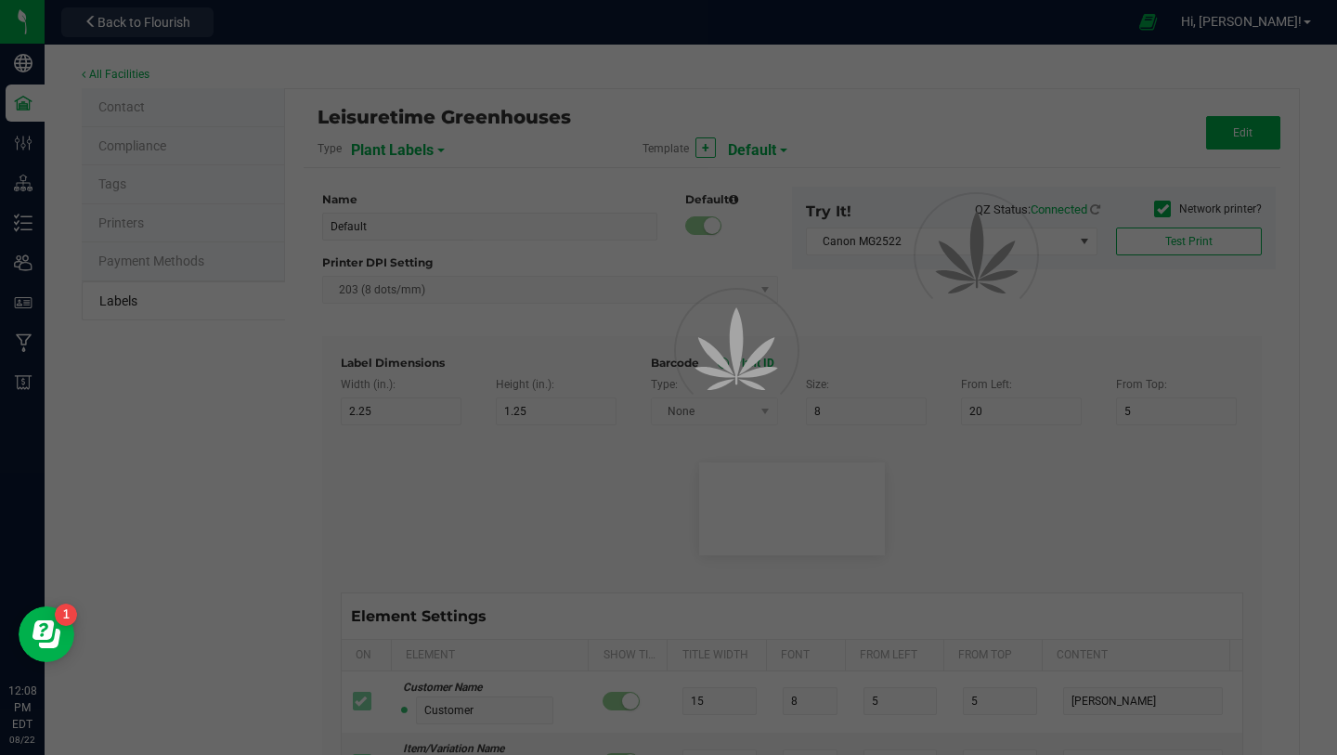
type input "Gelato Group"
type input "Origin Package's Origin Plant ID"
type input "25"
type input "3"
type input "36"
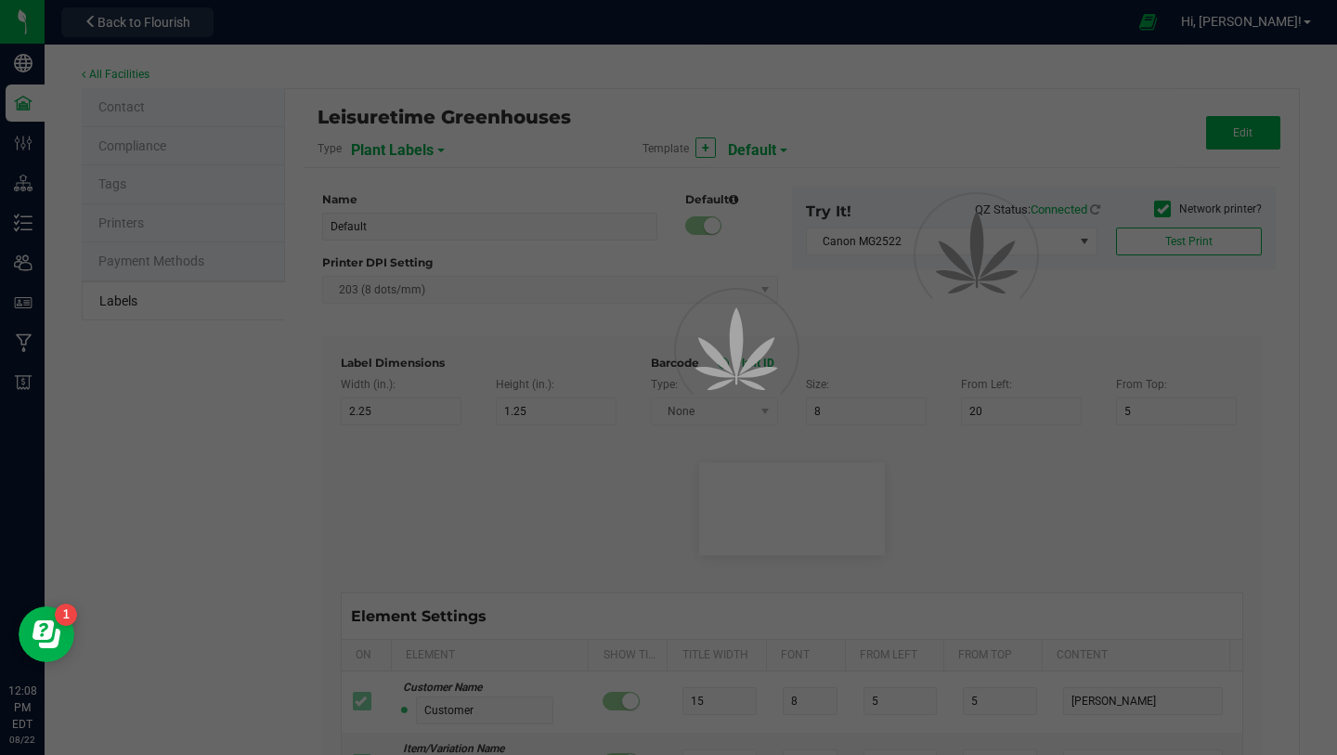
type input "0002068266882390"
type input "Plant Batch"
type input "25"
type input "3"
type input "46"
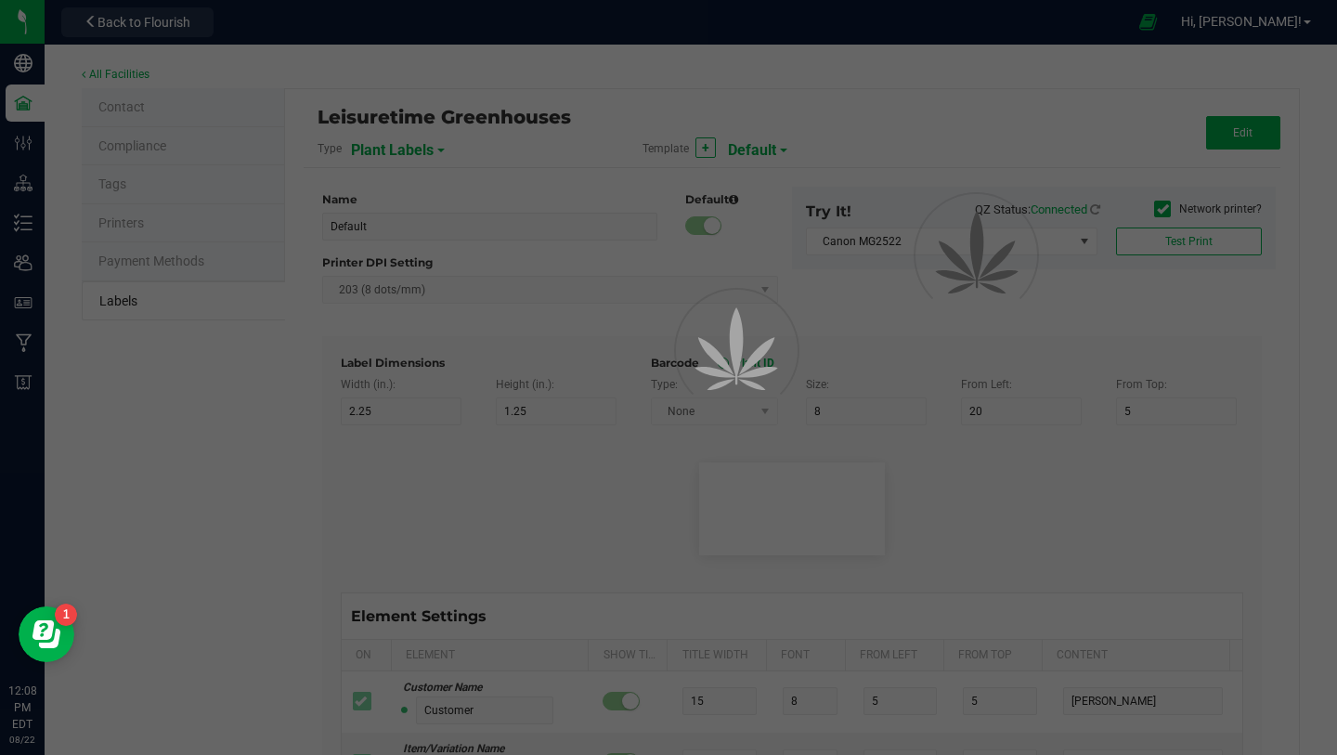
type input "1A400620000DEMO0000001"
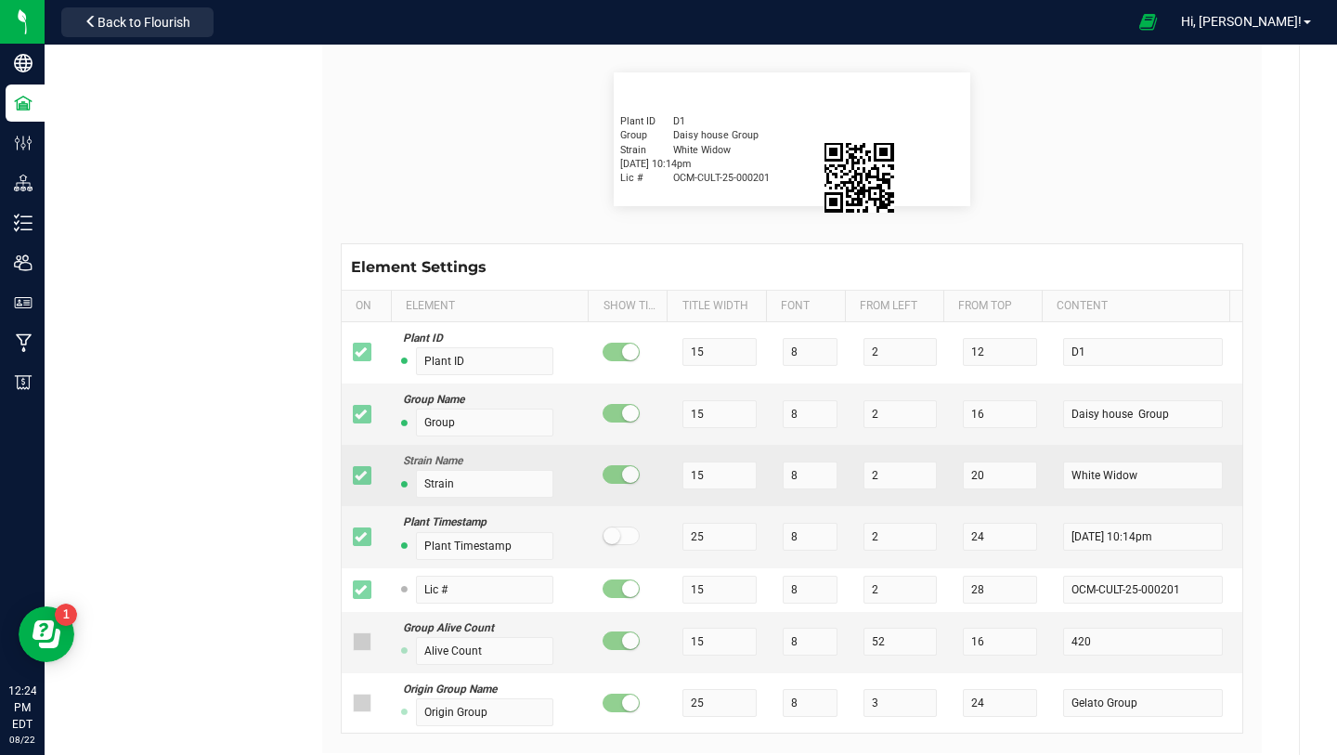
scroll to position [366, 0]
